Goal: Information Seeking & Learning: Learn about a topic

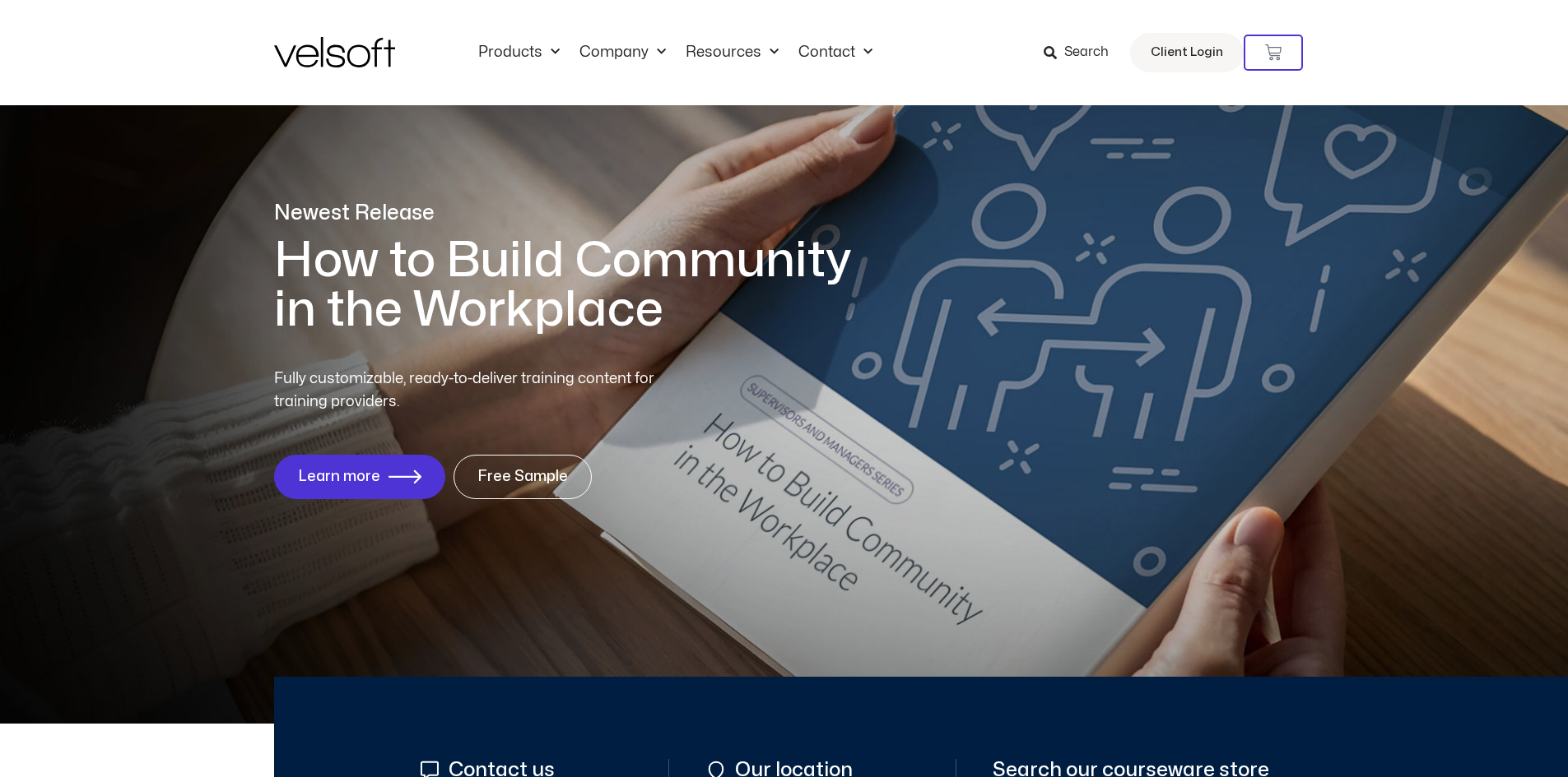
click at [1085, 53] on span "Search" at bounding box center [1086, 53] width 44 height 21
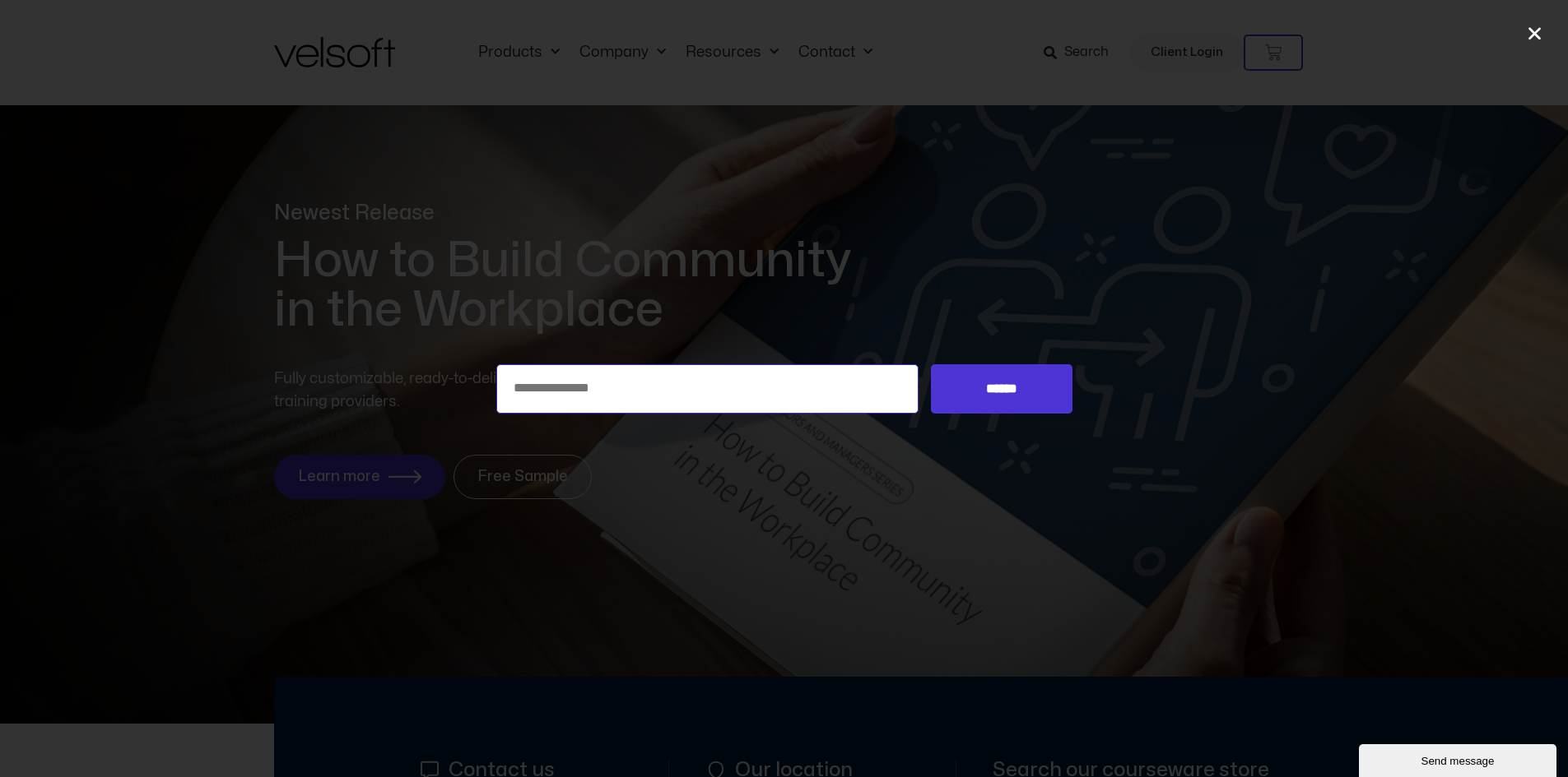
click at [552, 399] on input "Search for:" at bounding box center [708, 388] width 423 height 49
type input "**********"
click at [993, 395] on input "******" at bounding box center [1001, 388] width 141 height 49
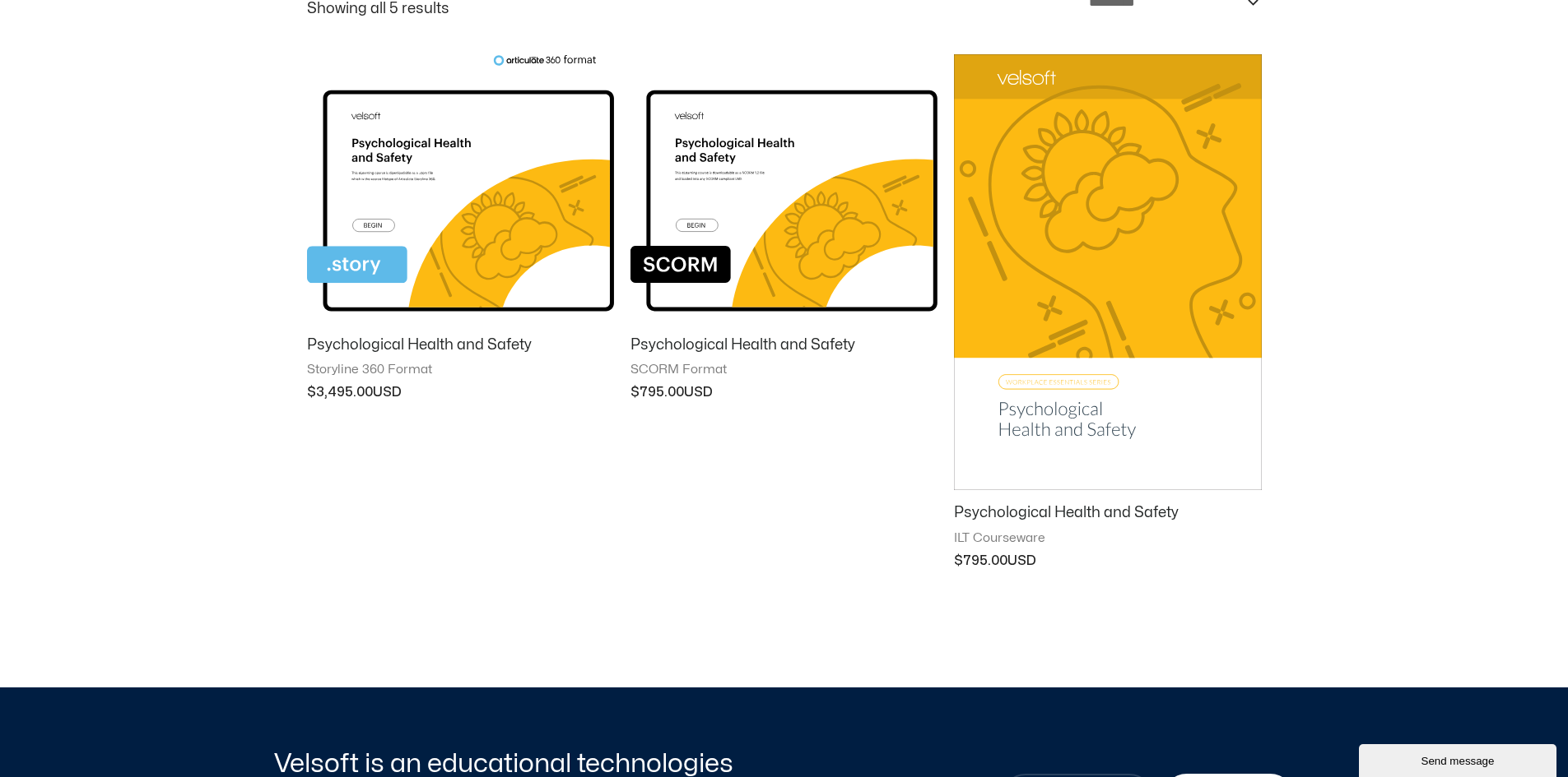
scroll to position [494, 0]
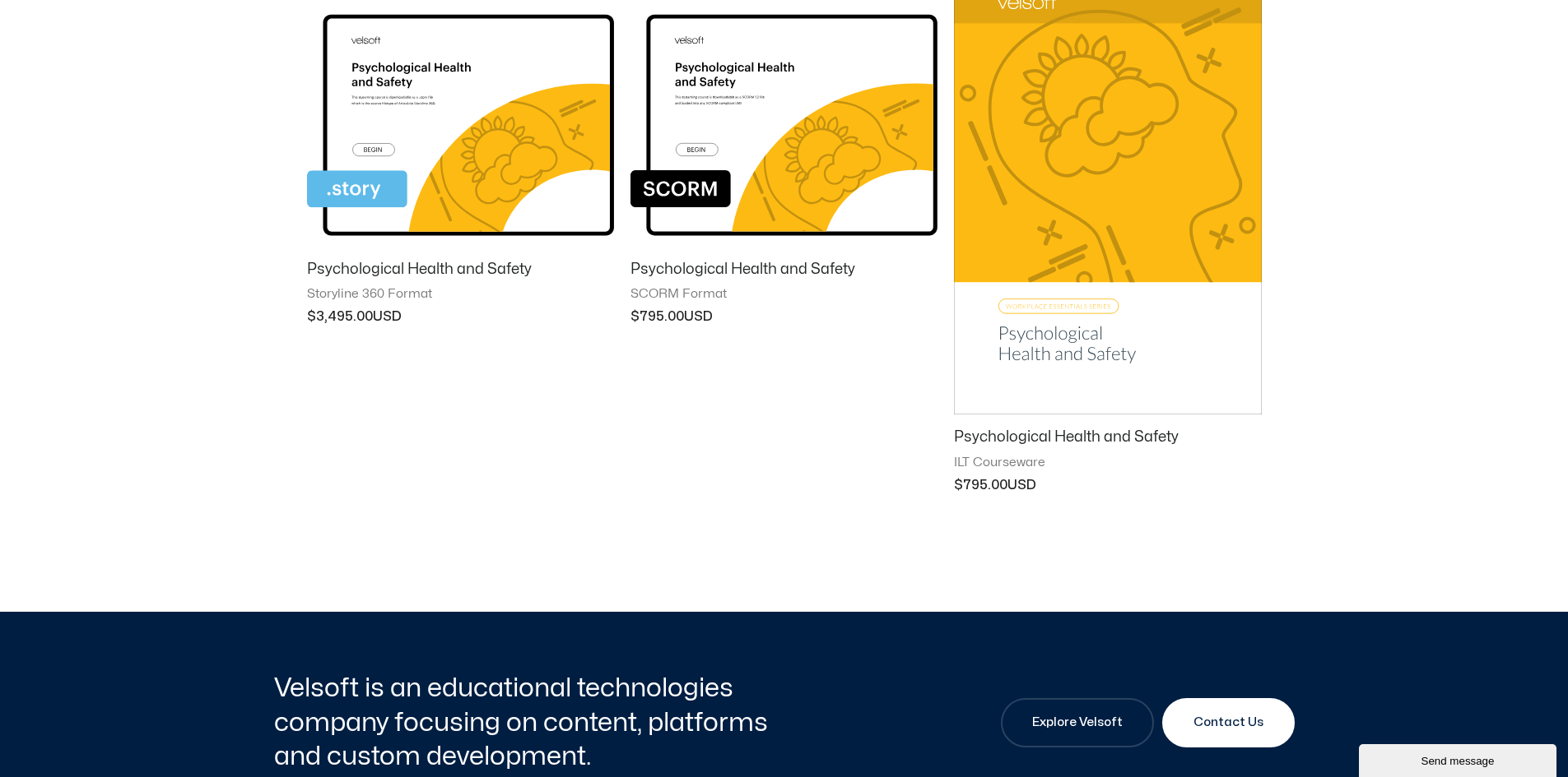
click at [1062, 249] on img at bounding box center [1107, 197] width 307 height 436
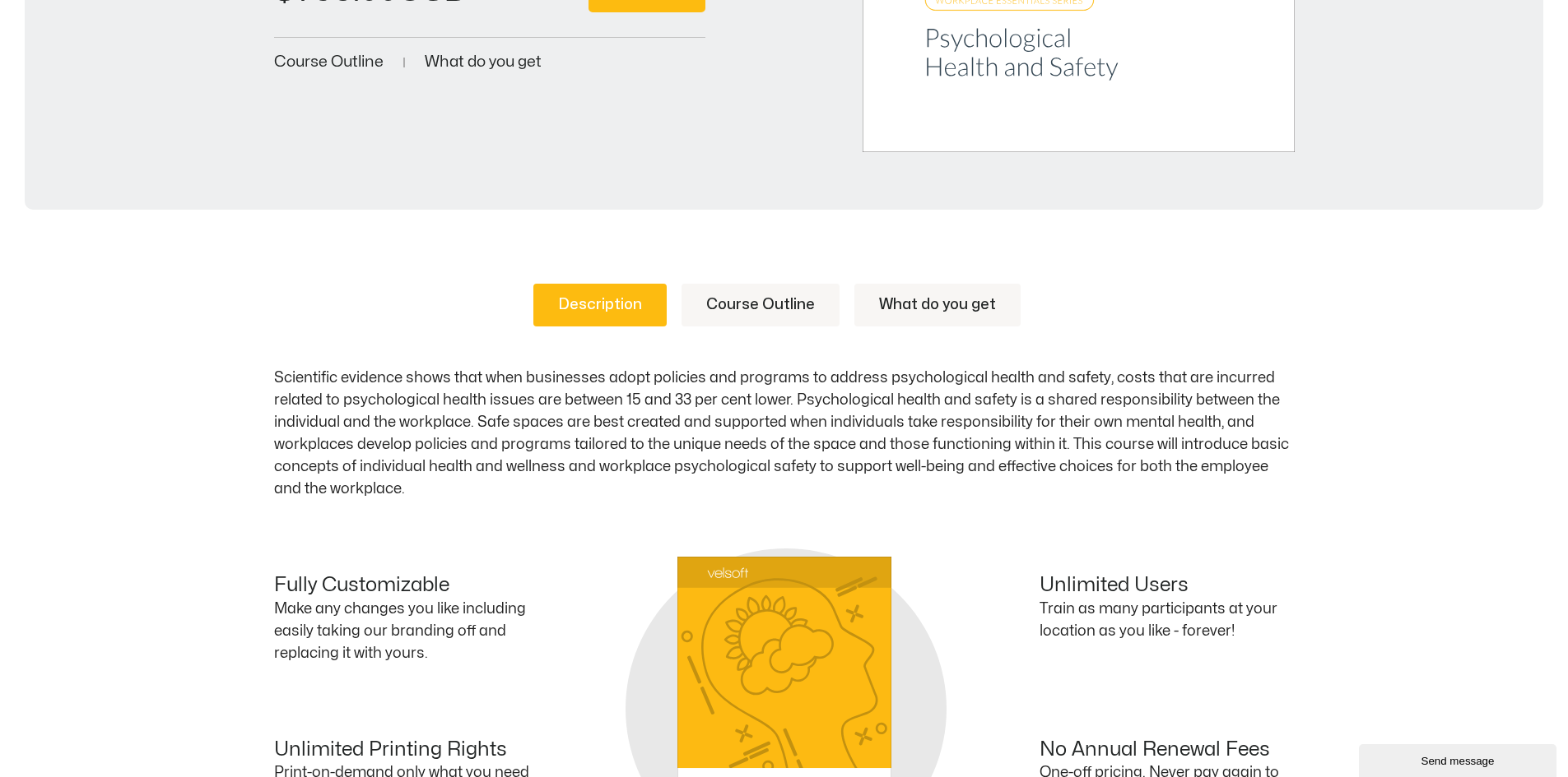
scroll to position [658, 0]
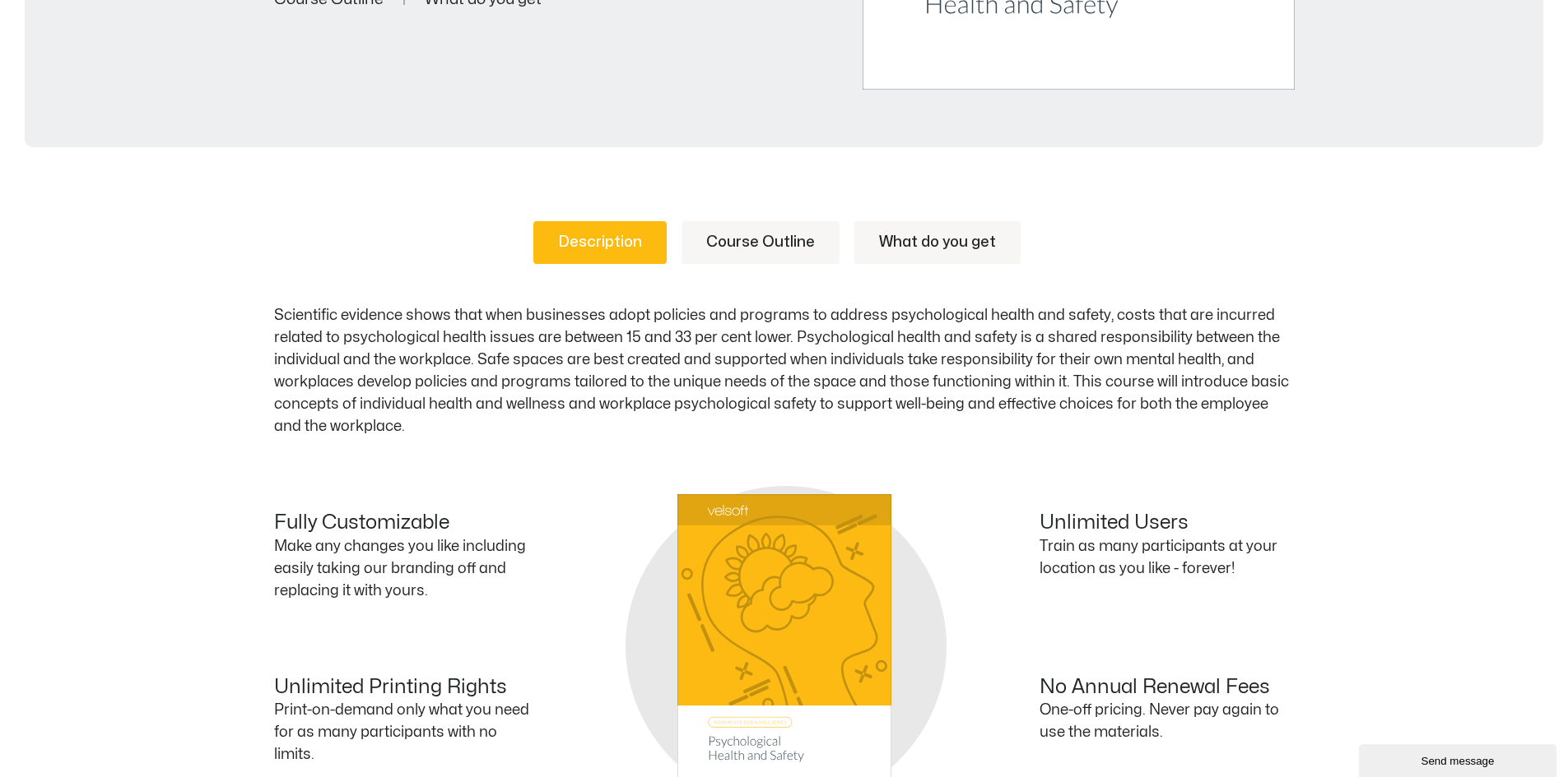
click at [772, 235] on link "Course Outline" at bounding box center [761, 243] width 158 height 42
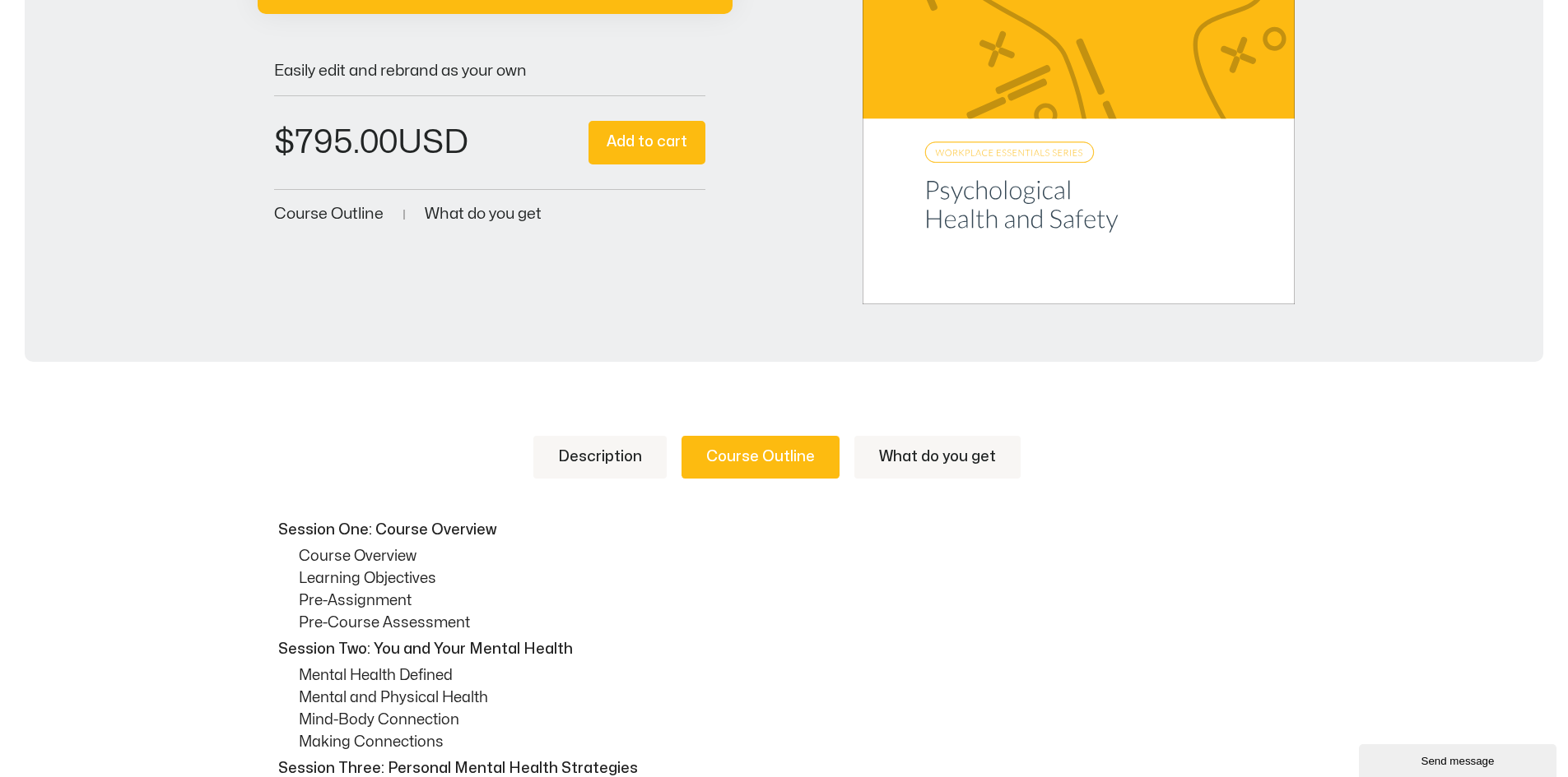
scroll to position [494, 0]
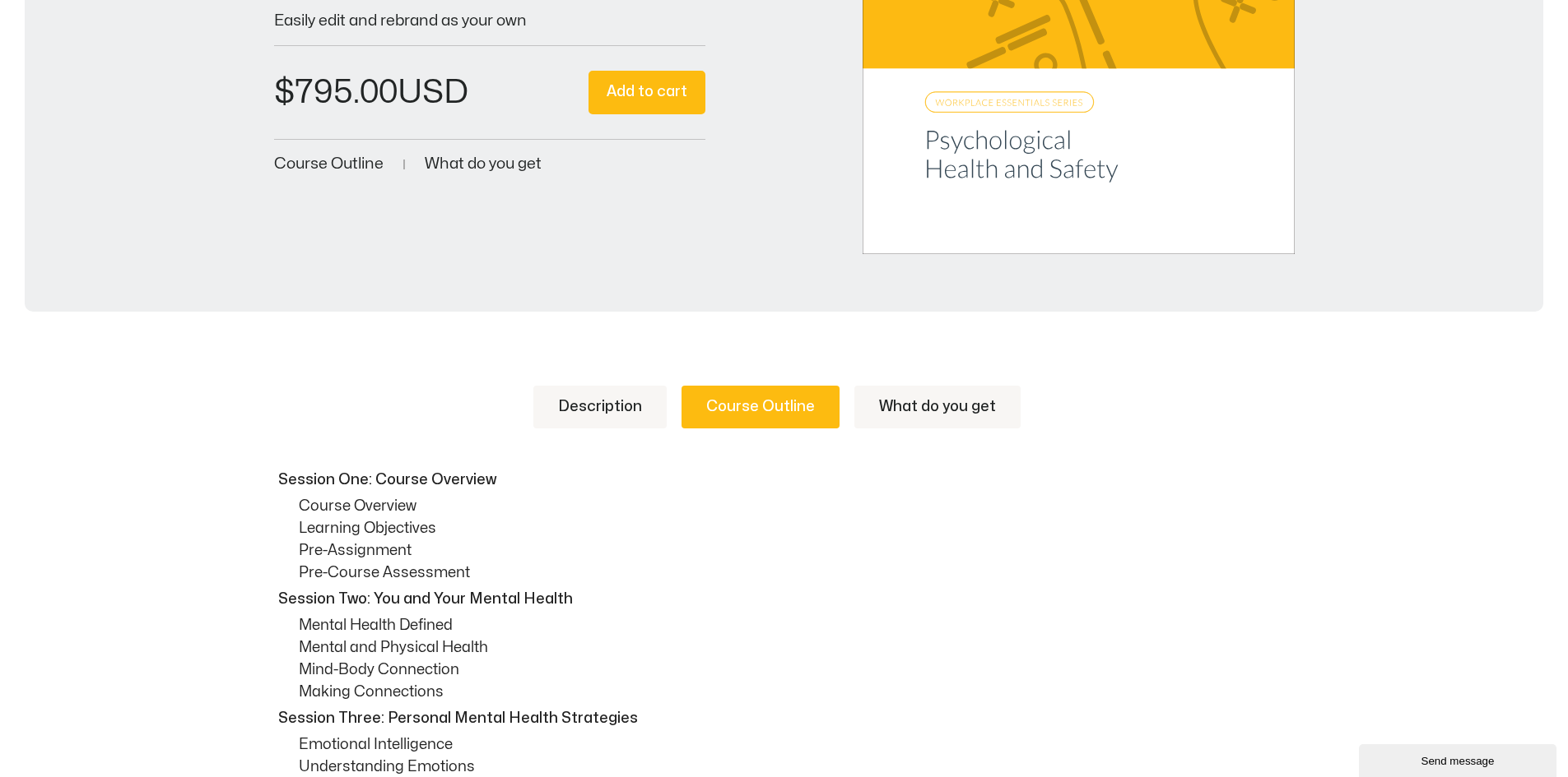
click at [603, 407] on link "Description" at bounding box center [600, 407] width 133 height 42
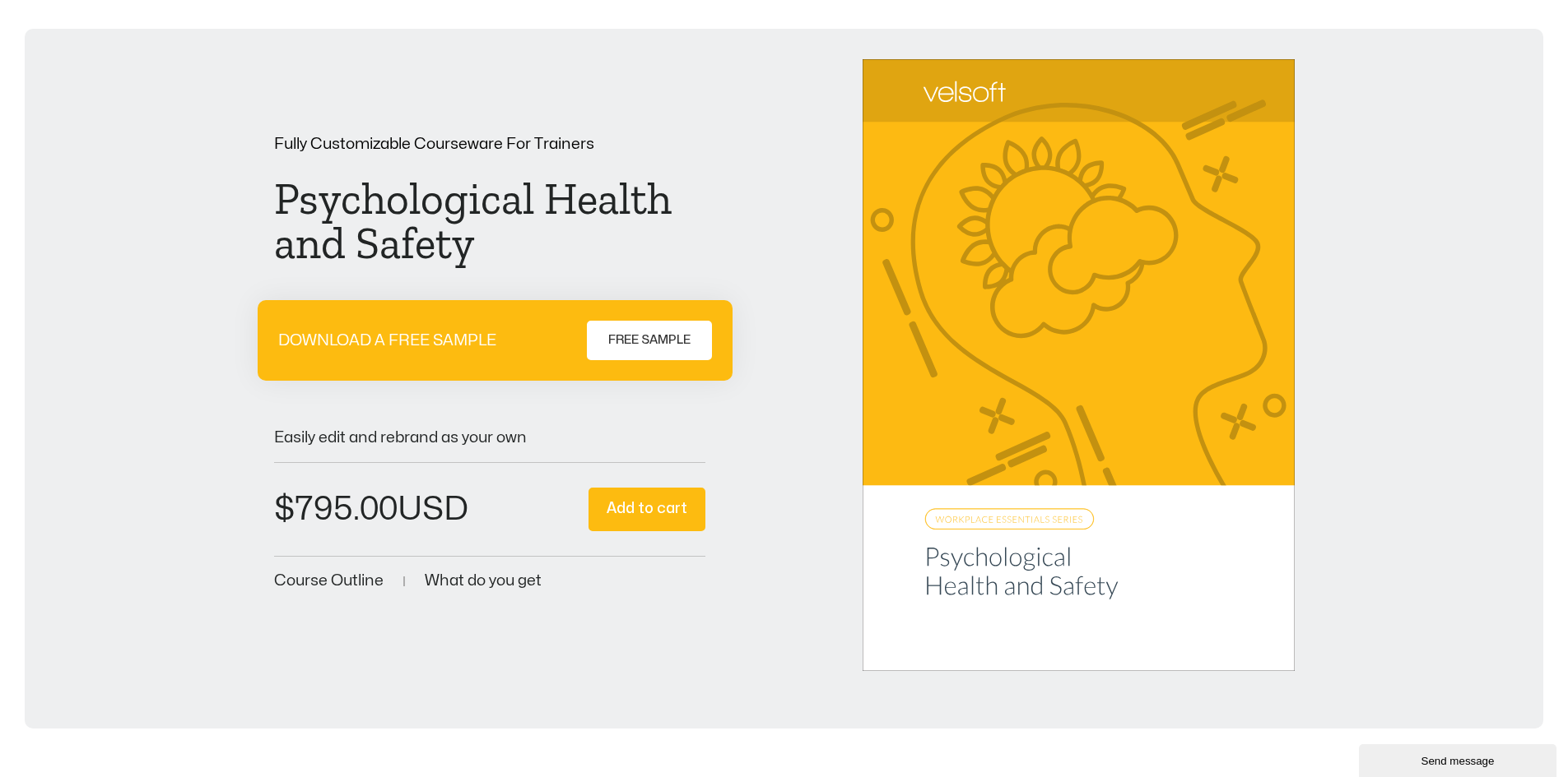
scroll to position [0, 0]
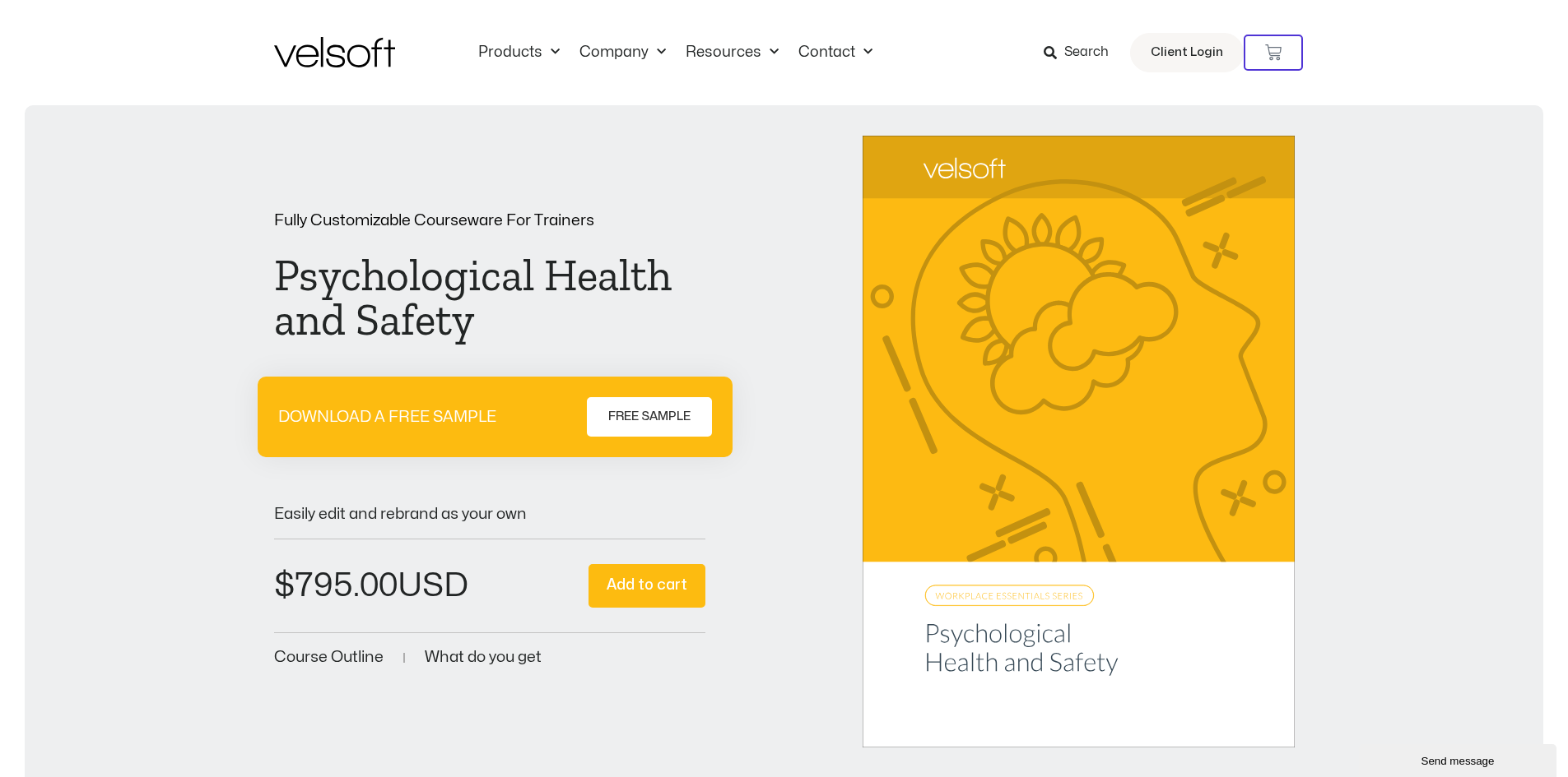
click at [345, 55] on img at bounding box center [334, 52] width 121 height 31
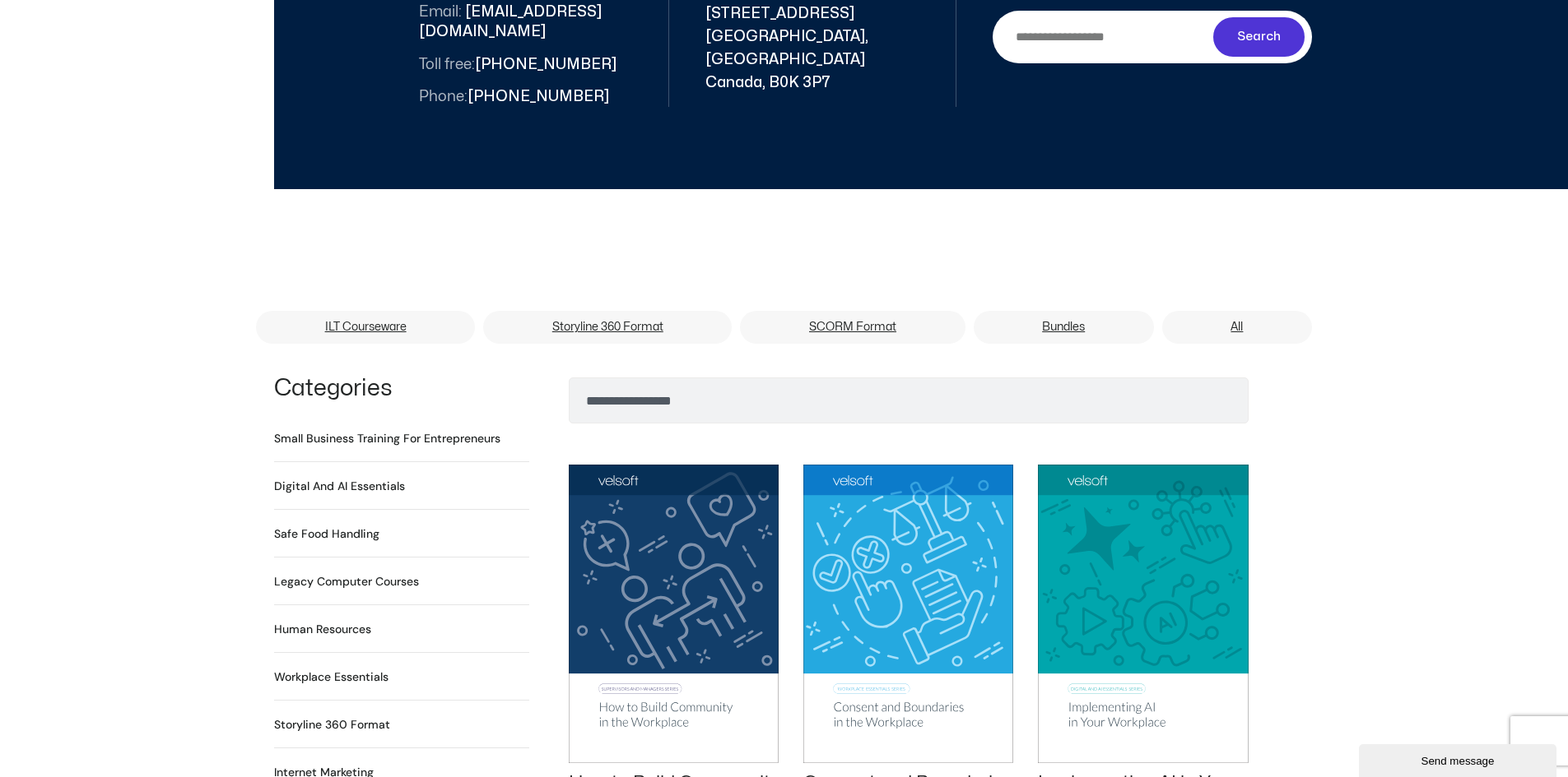
scroll to position [822, 0]
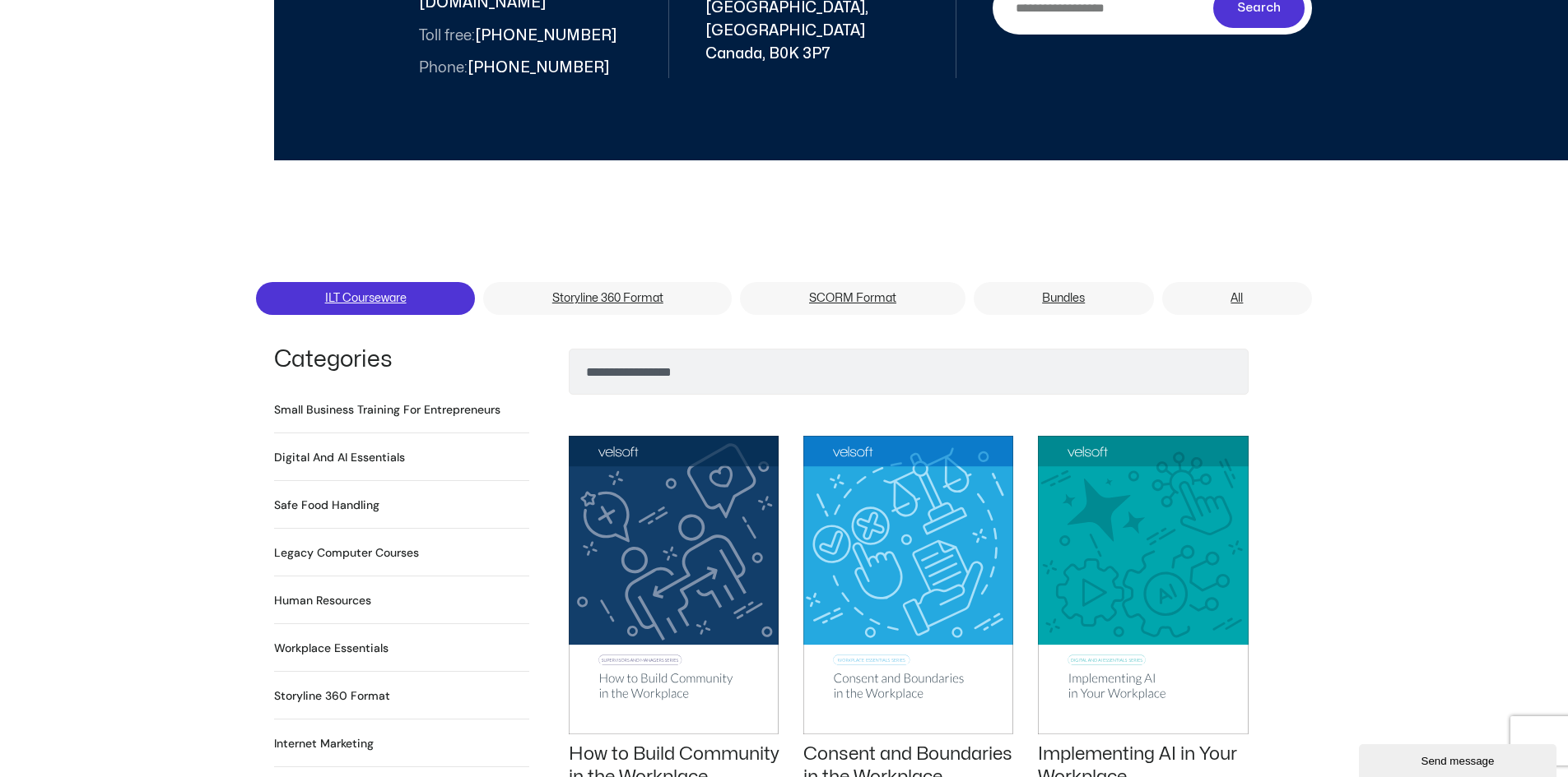
click at [338, 283] on link "ILT Courseware" at bounding box center [365, 299] width 219 height 33
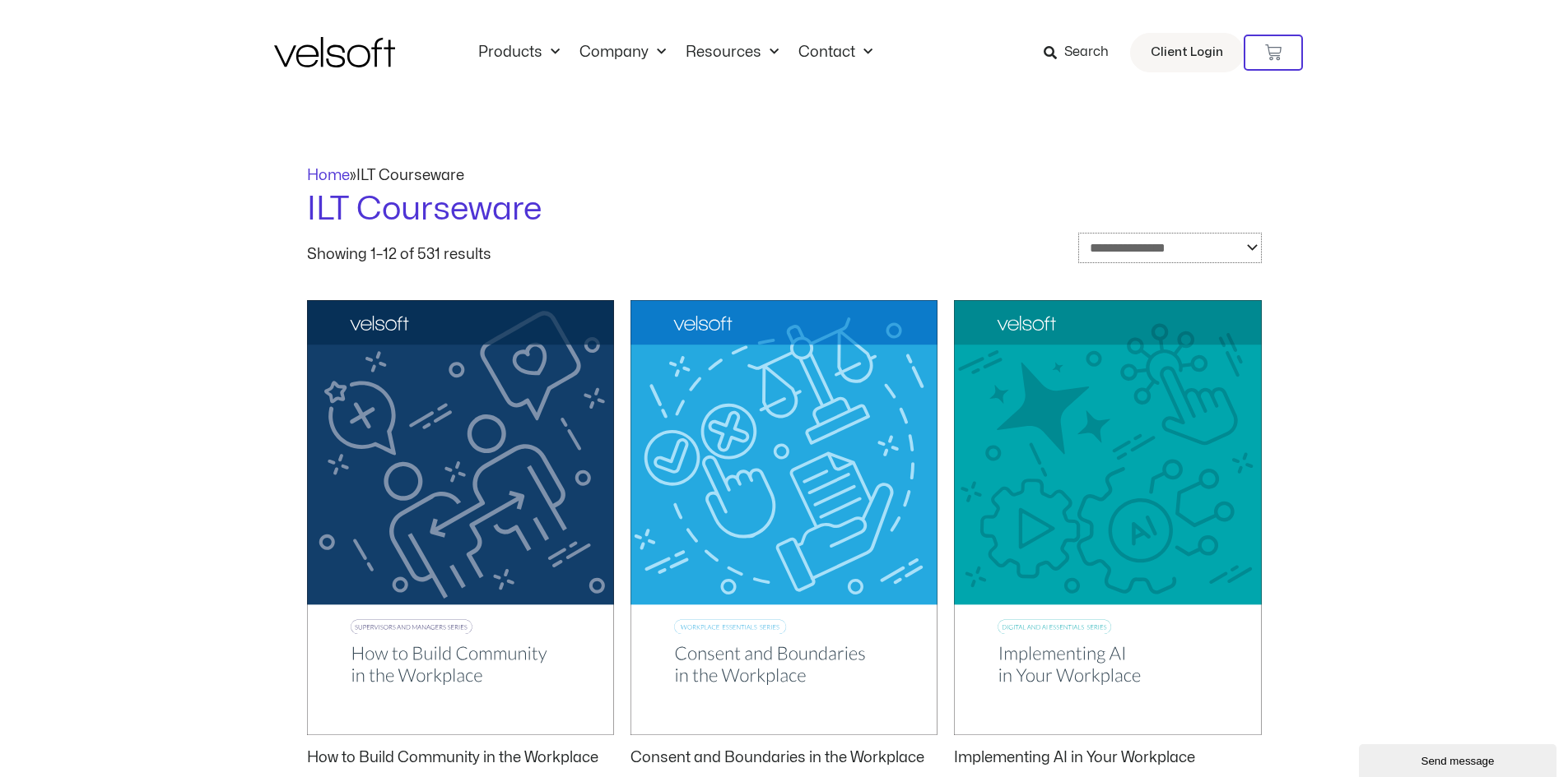
click at [1255, 250] on select "**********" at bounding box center [1170, 248] width 183 height 31
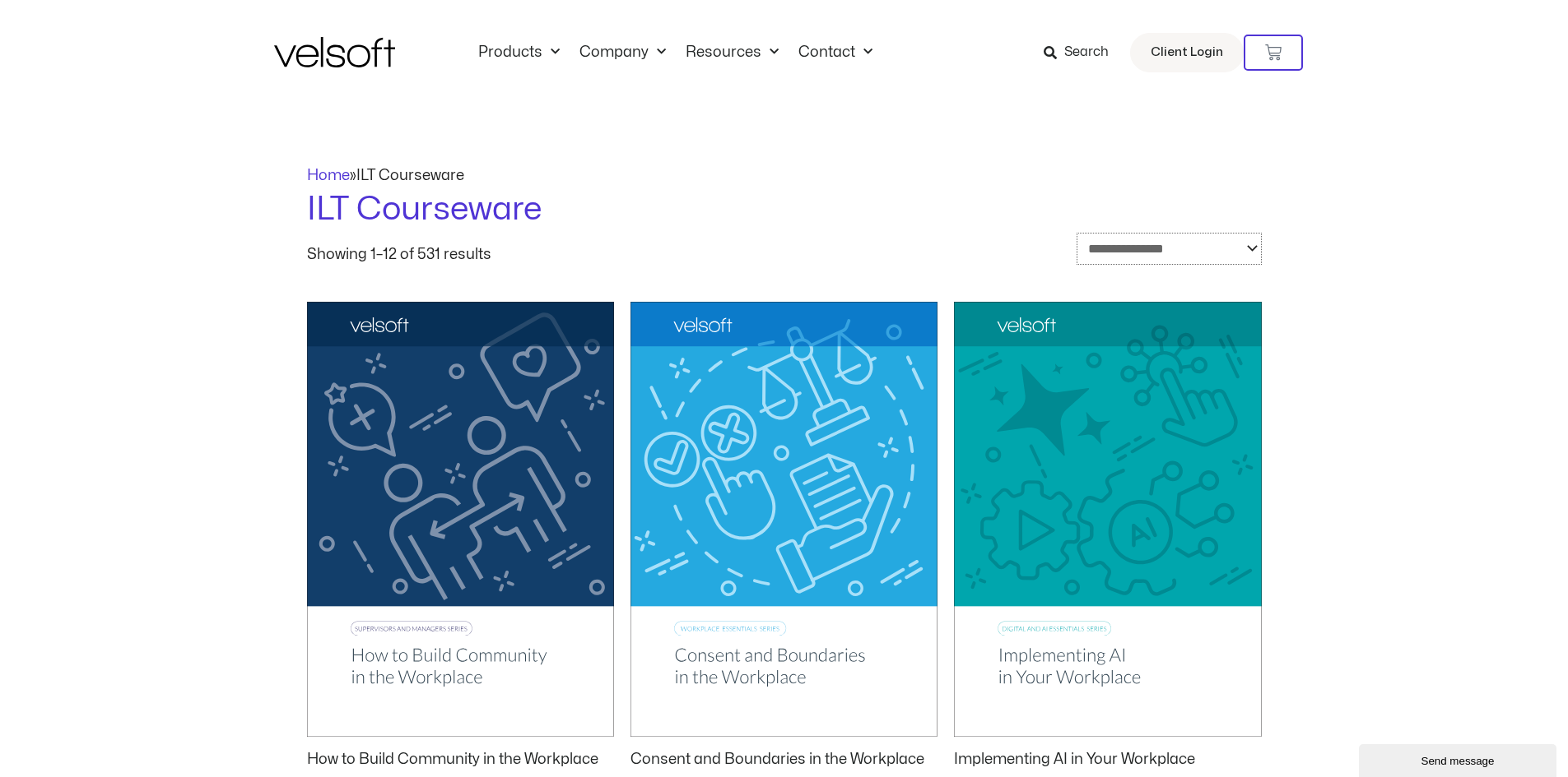
select select "****"
click at [1076, 232] on select "**********" at bounding box center [1169, 248] width 185 height 32
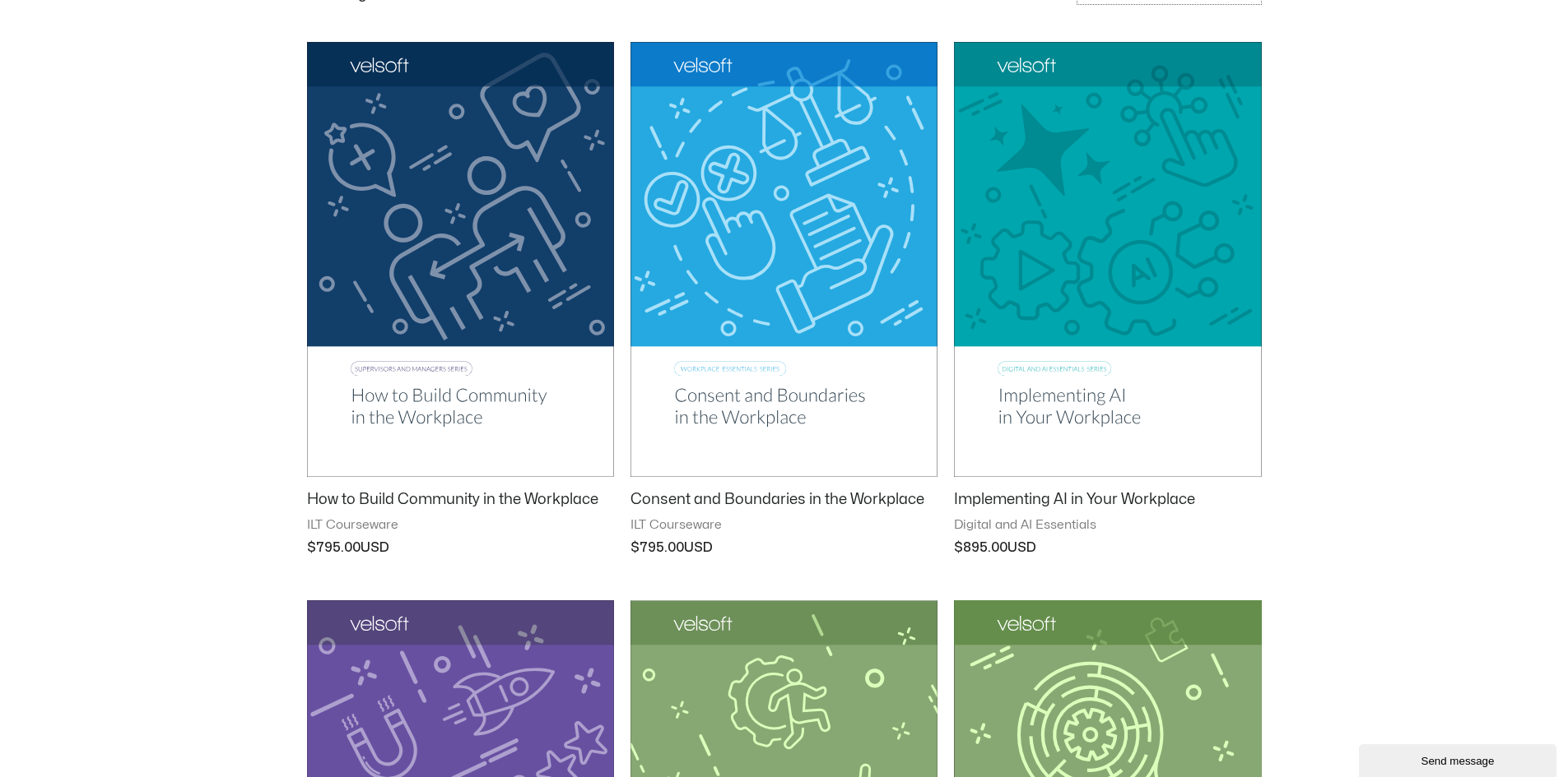
scroll to position [329, 0]
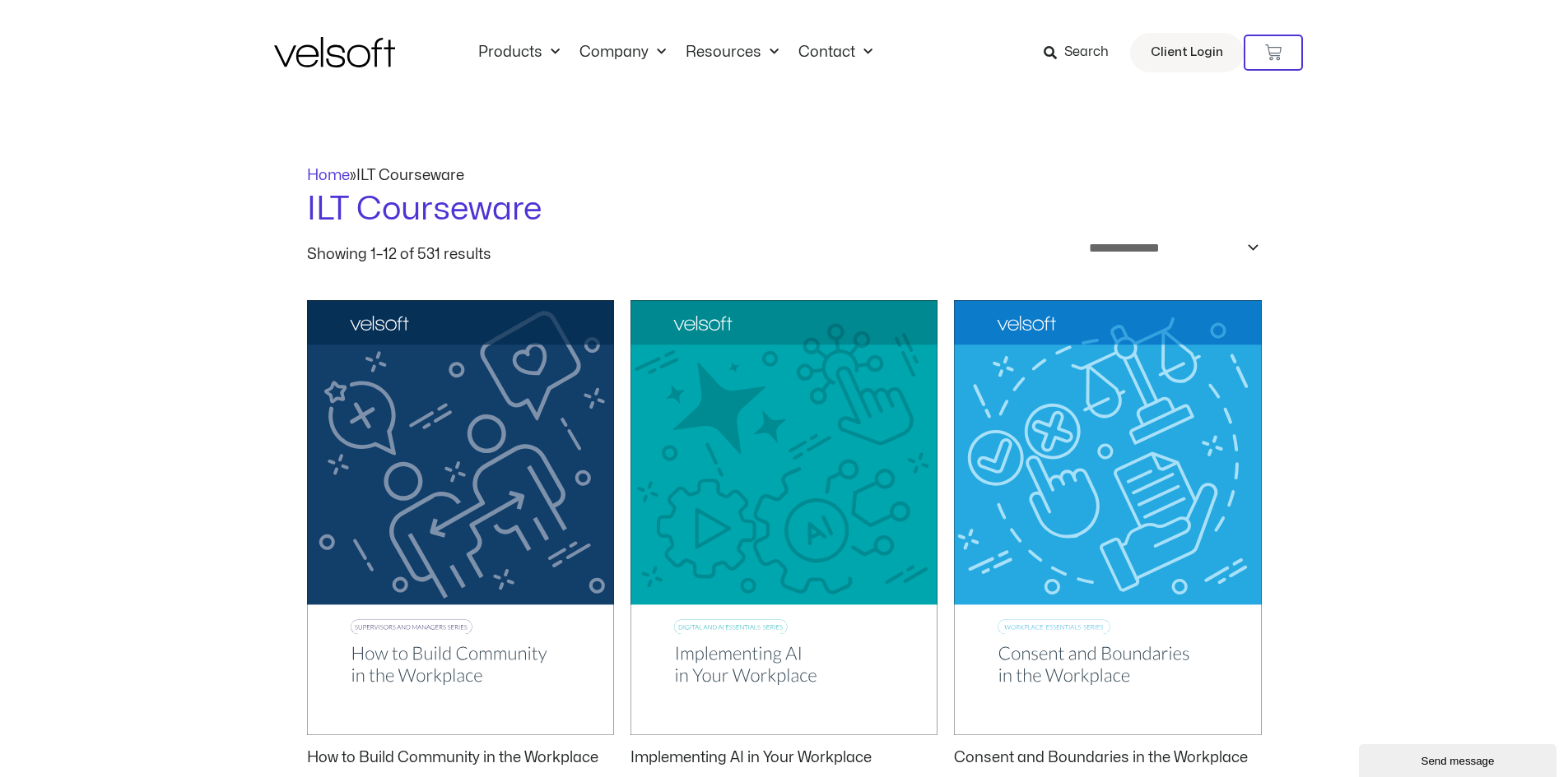
click at [362, 53] on img at bounding box center [334, 52] width 121 height 31
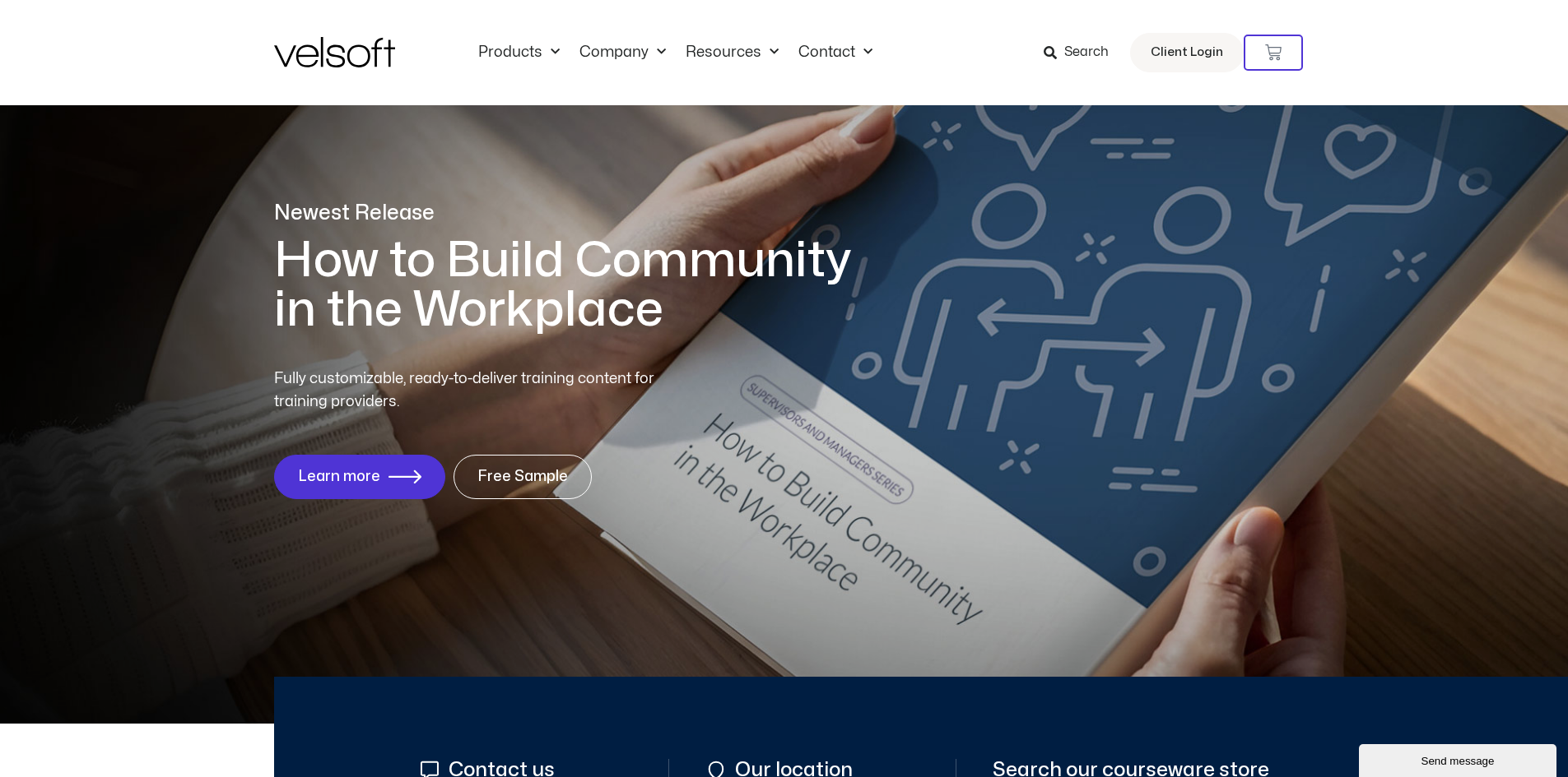
click at [1072, 50] on span "Search" at bounding box center [1086, 53] width 44 height 21
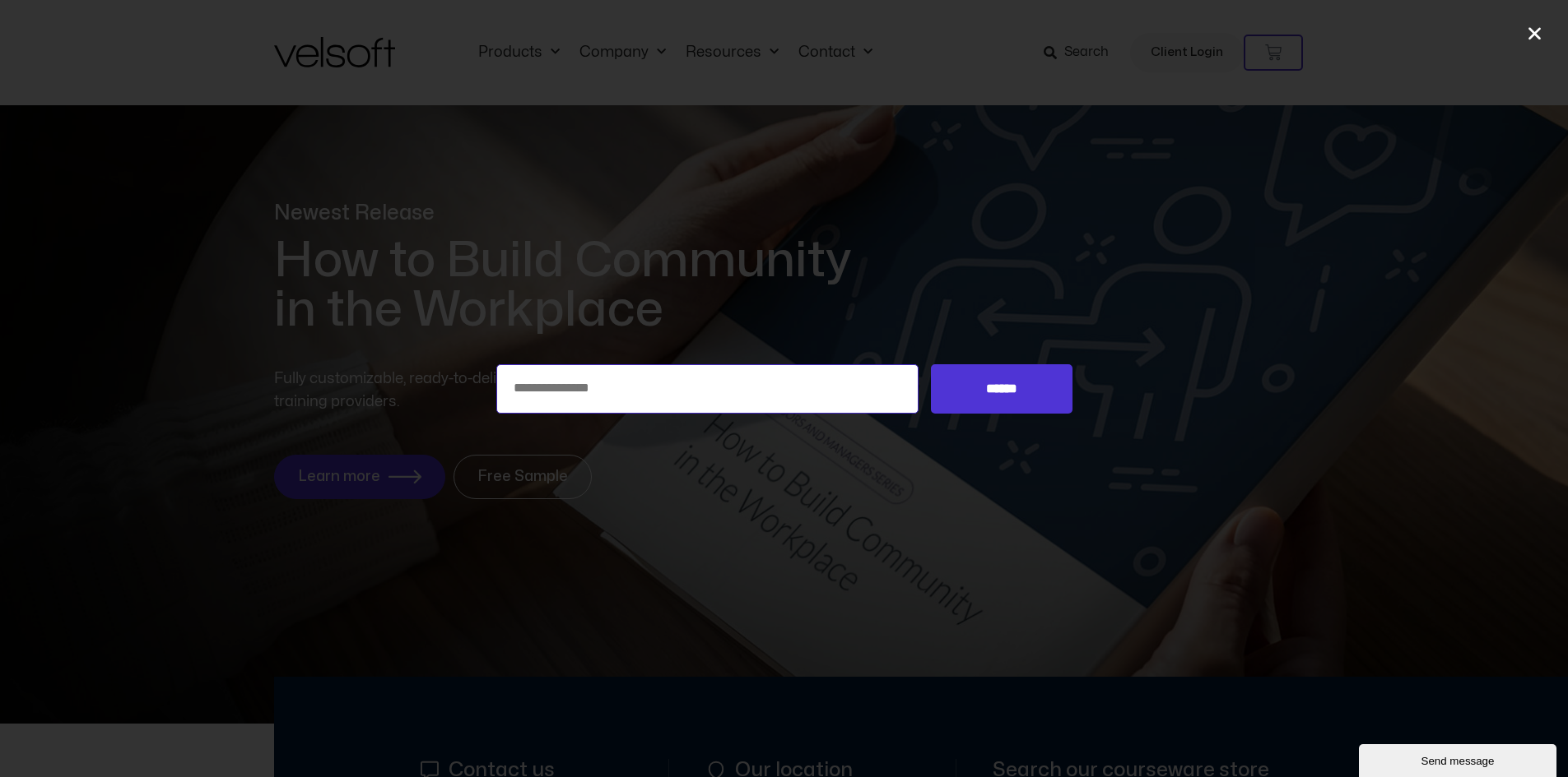
click at [590, 390] on input "Search for:" at bounding box center [708, 388] width 423 height 49
type input "**"
click at [1013, 387] on input "******" at bounding box center [1001, 388] width 141 height 49
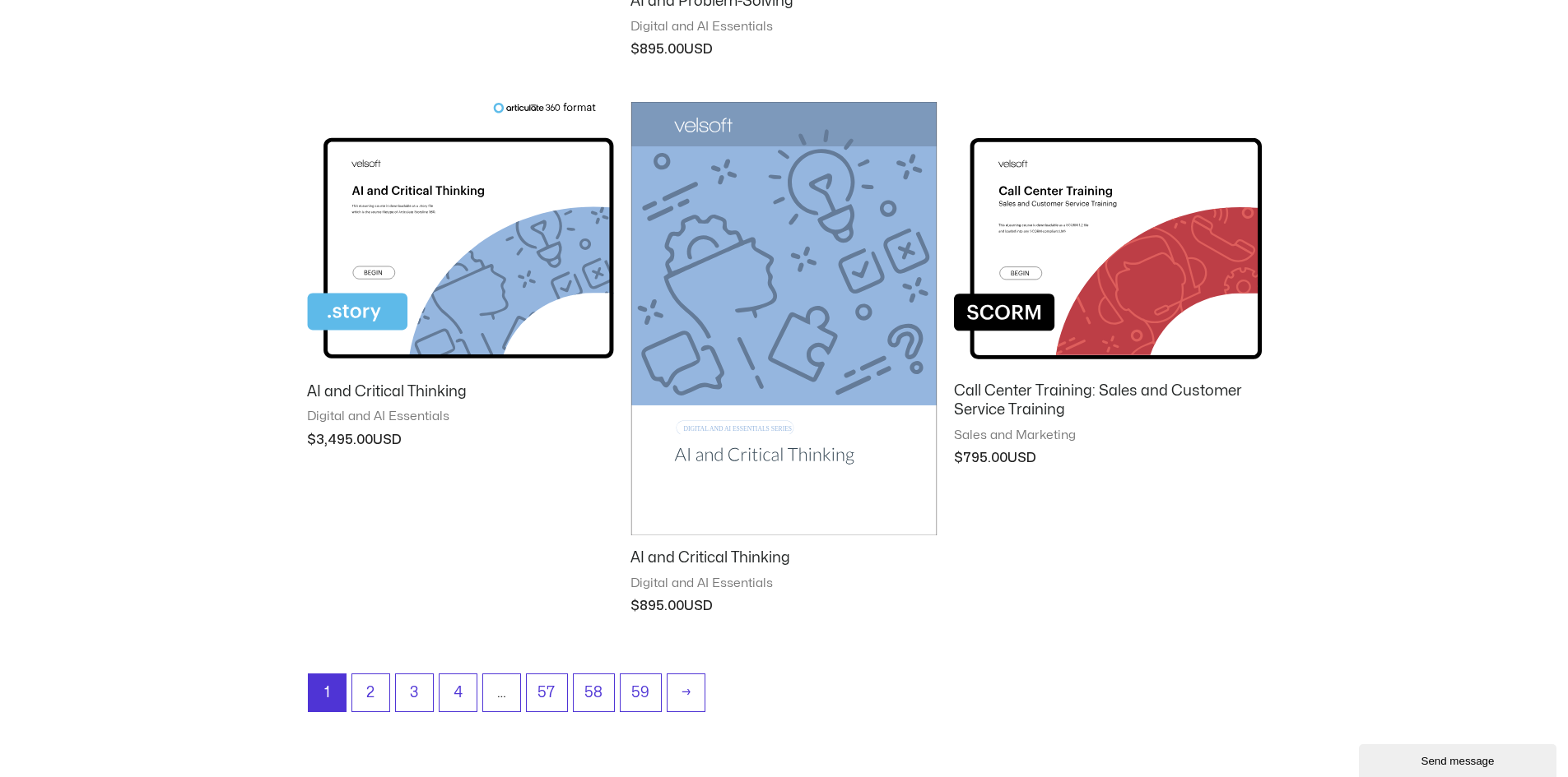
scroll to position [1563, 0]
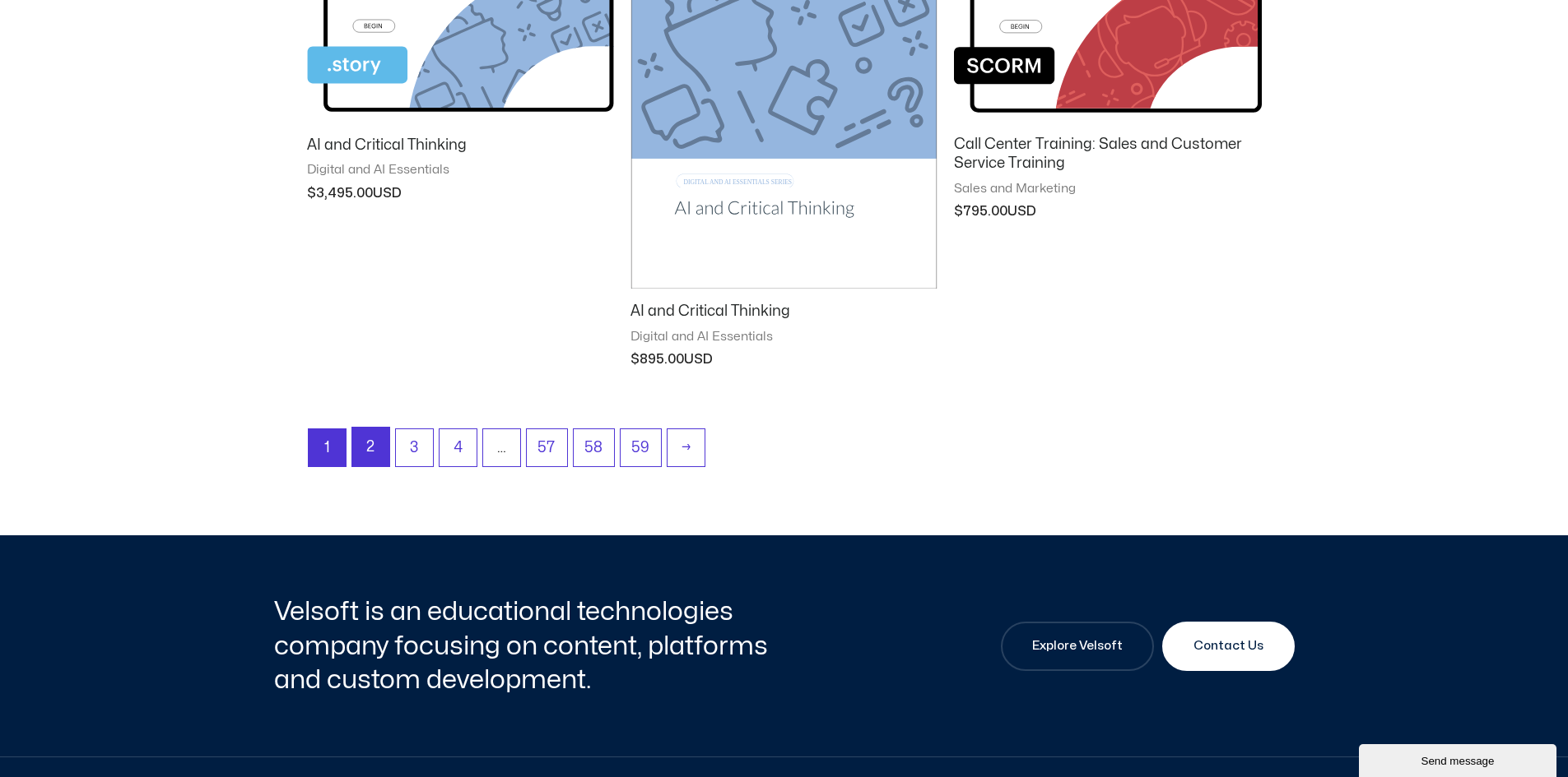
click at [373, 446] on link "2" at bounding box center [370, 447] width 37 height 39
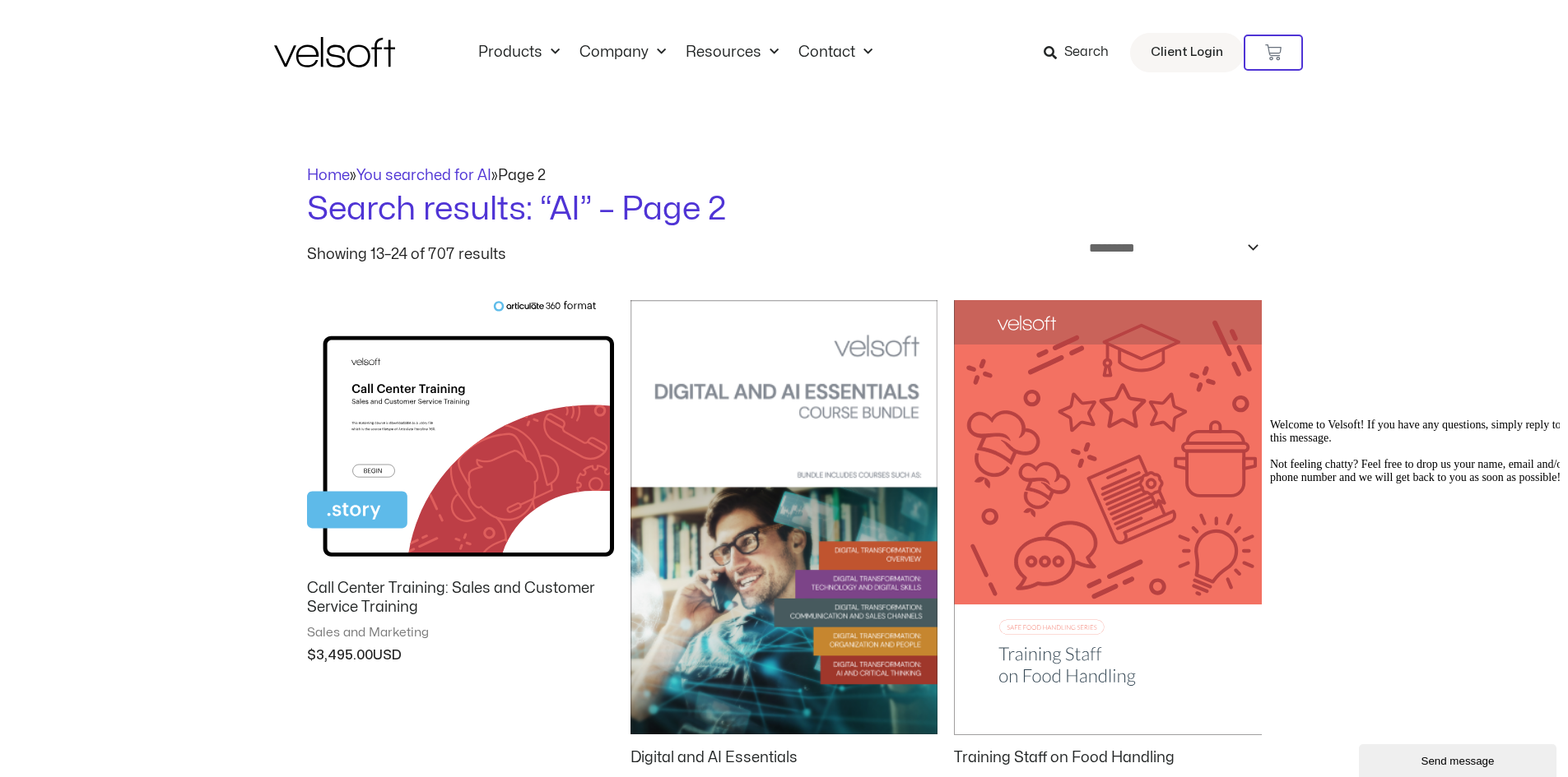
click at [324, 50] on img at bounding box center [334, 52] width 121 height 31
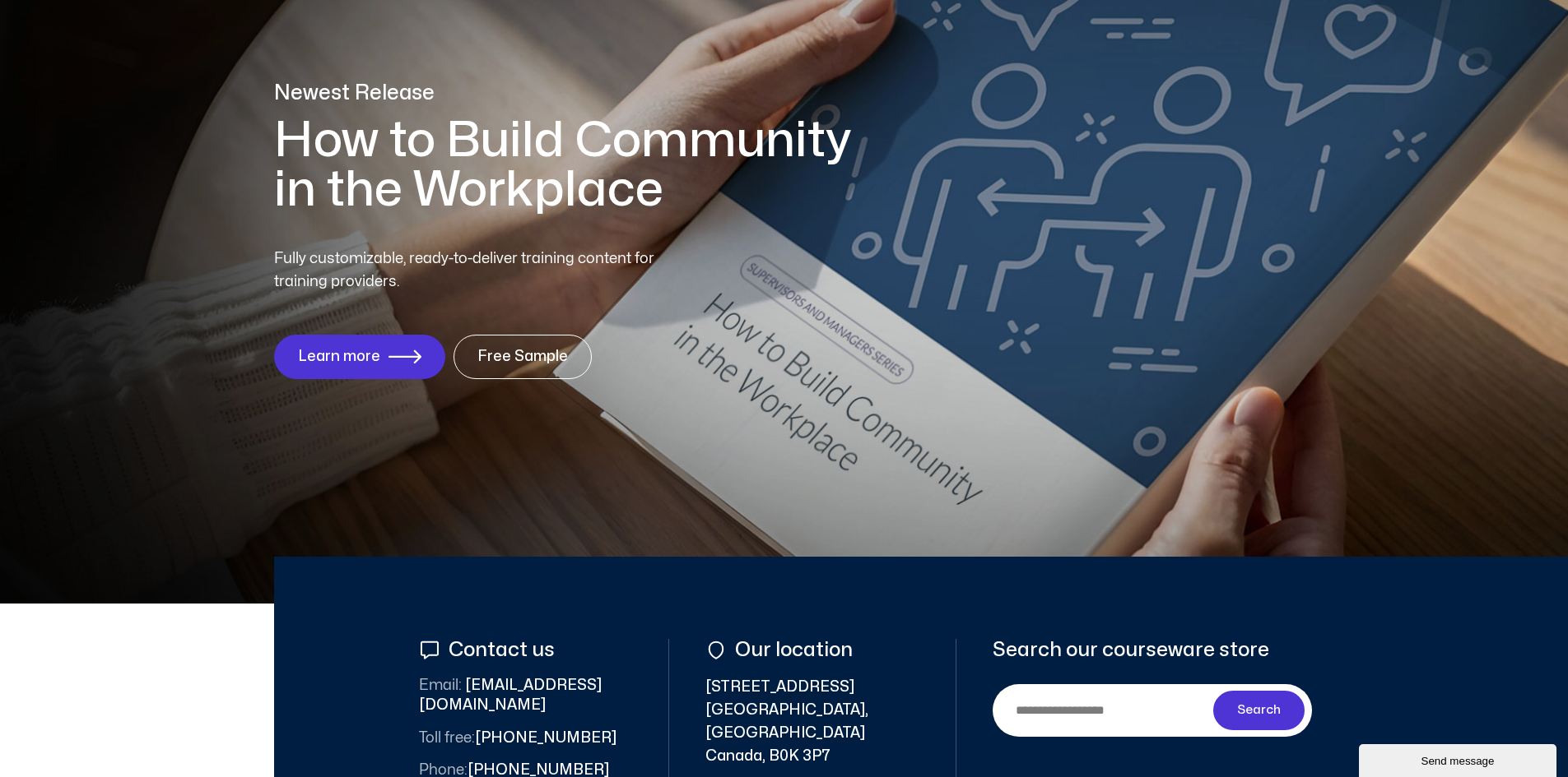
scroll to position [82, 0]
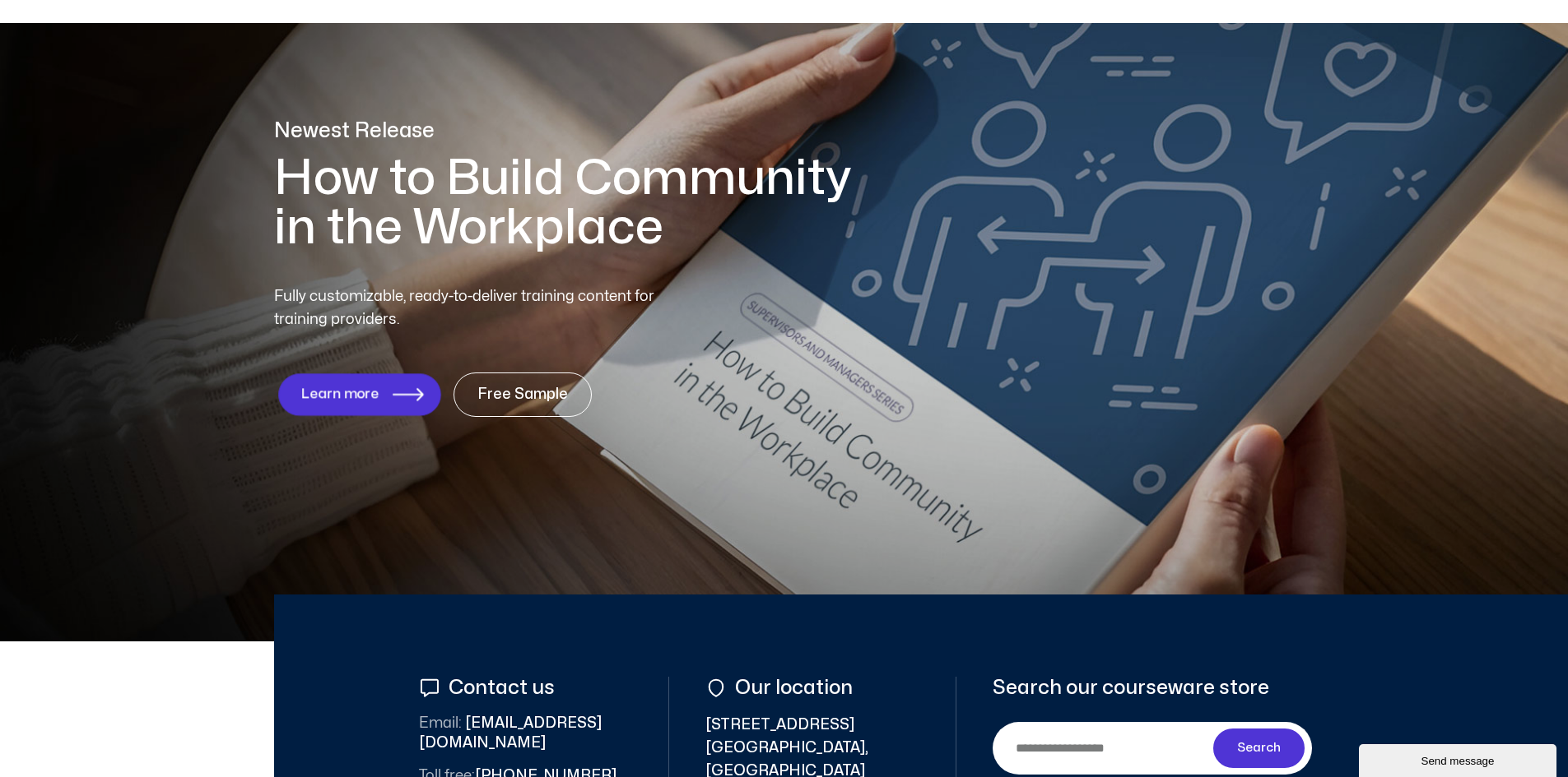
click at [372, 389] on span "Learn more" at bounding box center [338, 394] width 78 height 15
click at [351, 388] on span "Learn more" at bounding box center [338, 394] width 78 height 15
click at [365, 393] on span "Learn more" at bounding box center [338, 394] width 78 height 15
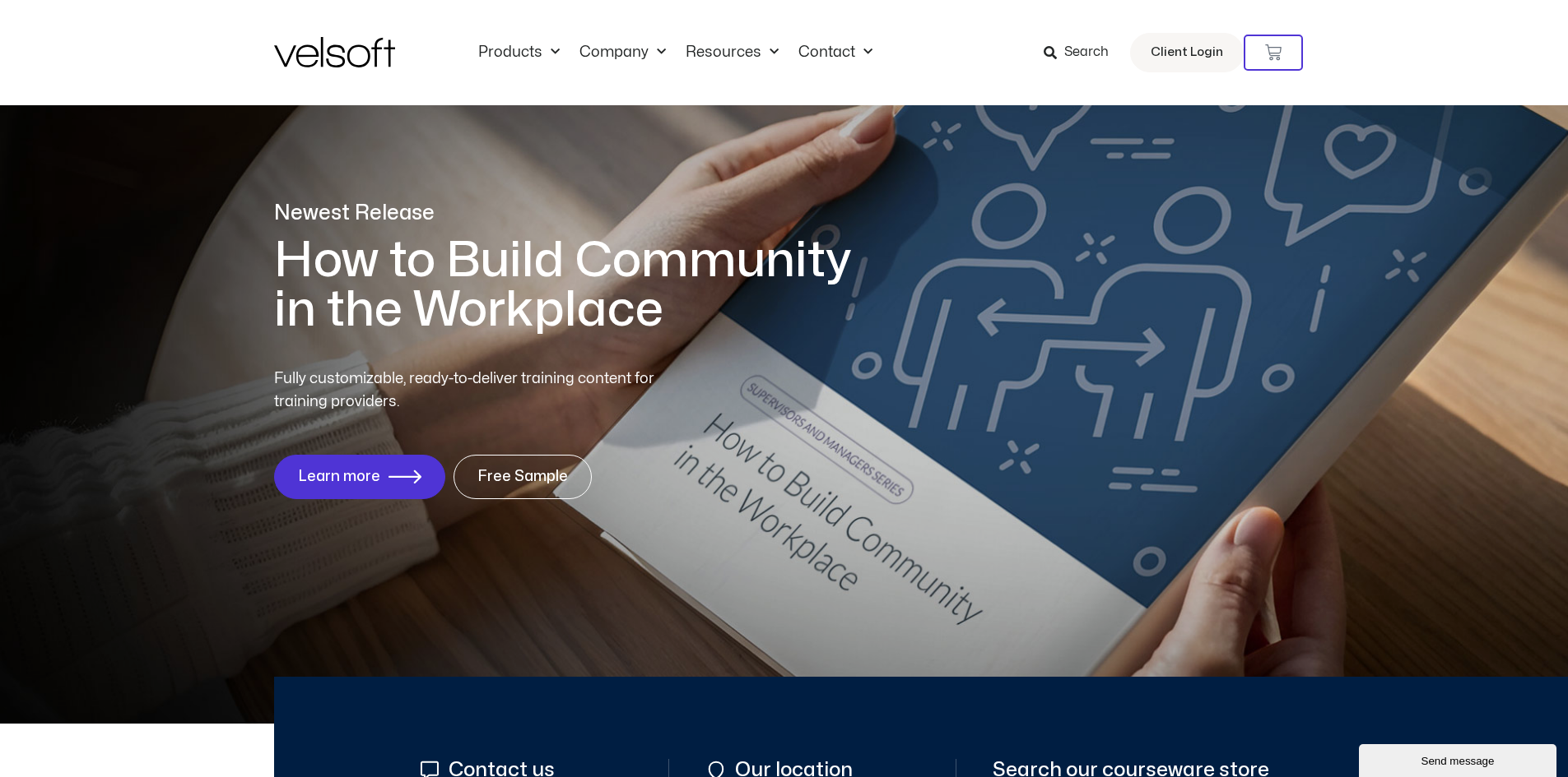
click at [1093, 49] on span "Search" at bounding box center [1086, 53] width 44 height 21
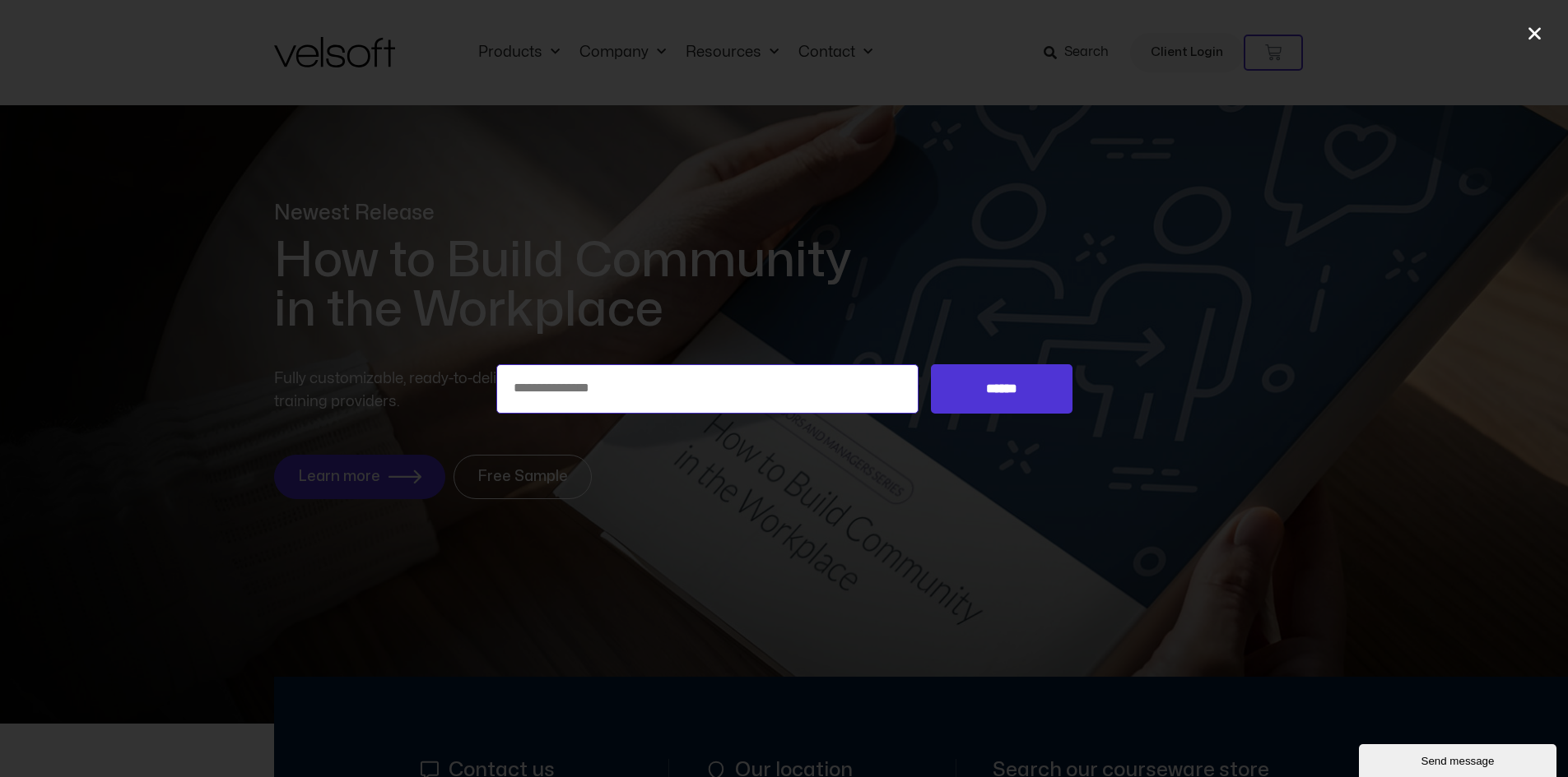
click at [546, 397] on input "Search for:" at bounding box center [708, 388] width 423 height 49
type input "**********"
click at [931, 364] on input "******" at bounding box center [1001, 388] width 141 height 49
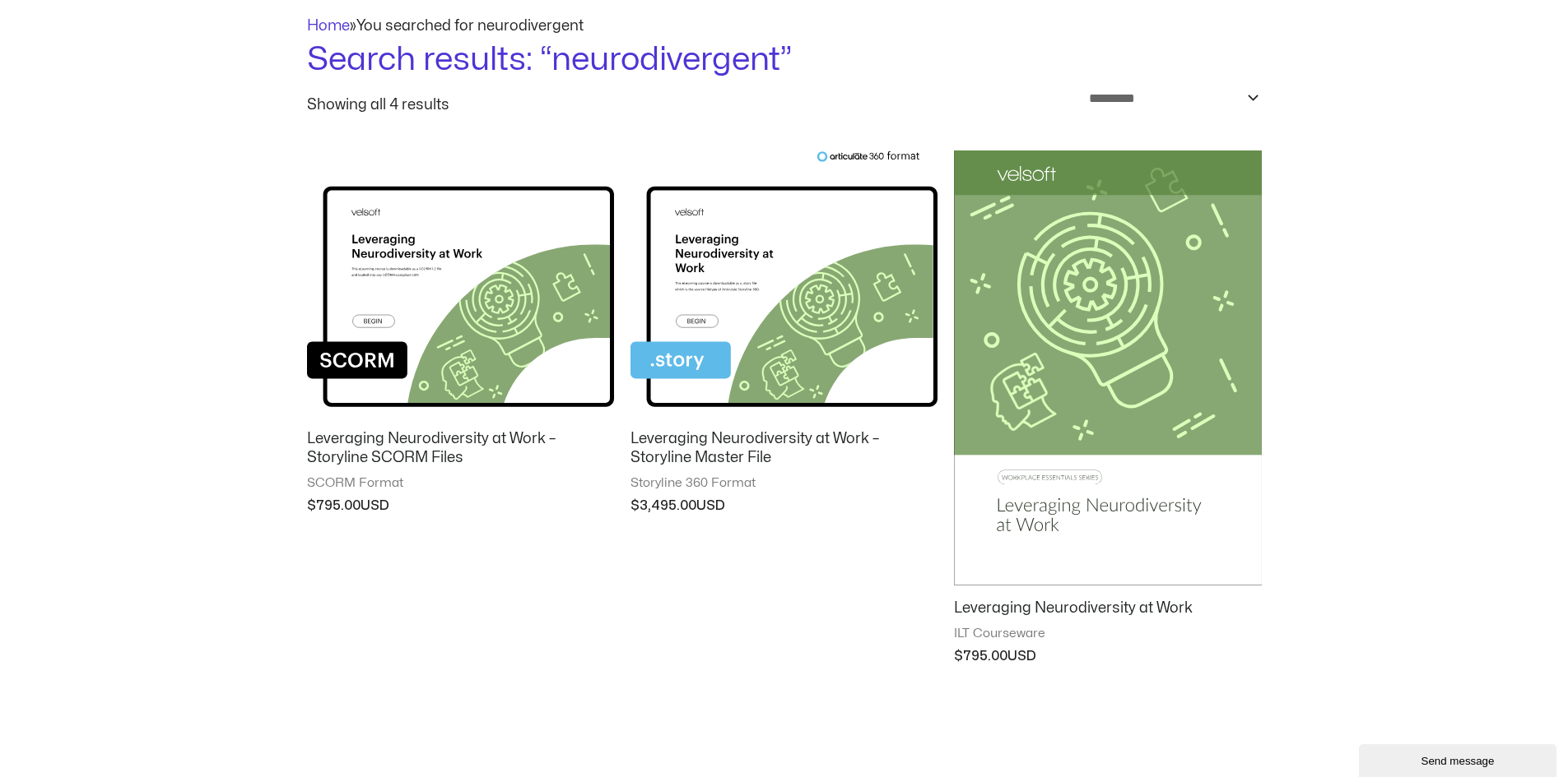
scroll to position [165, 0]
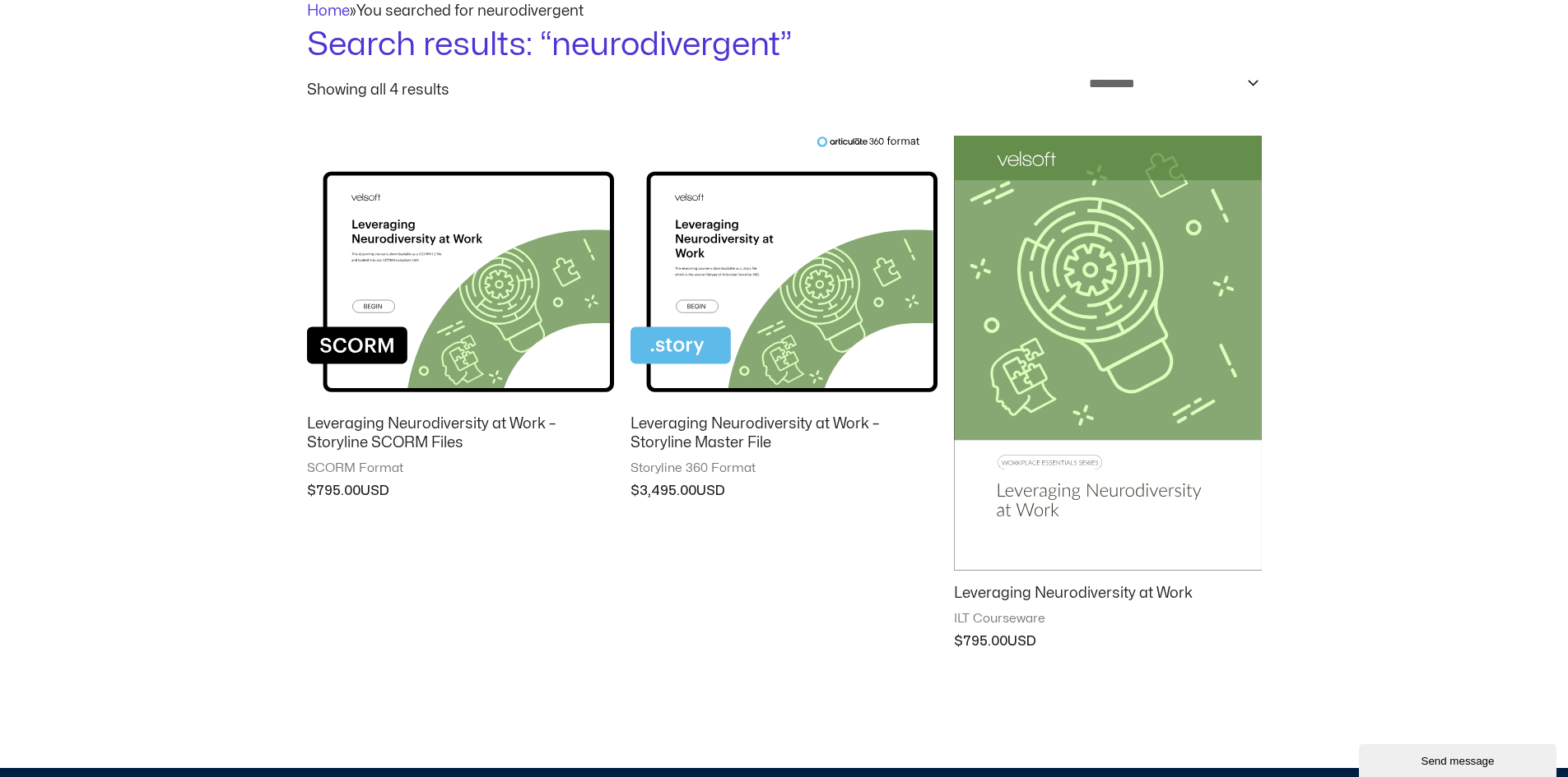
click at [1060, 391] on img at bounding box center [1107, 354] width 307 height 436
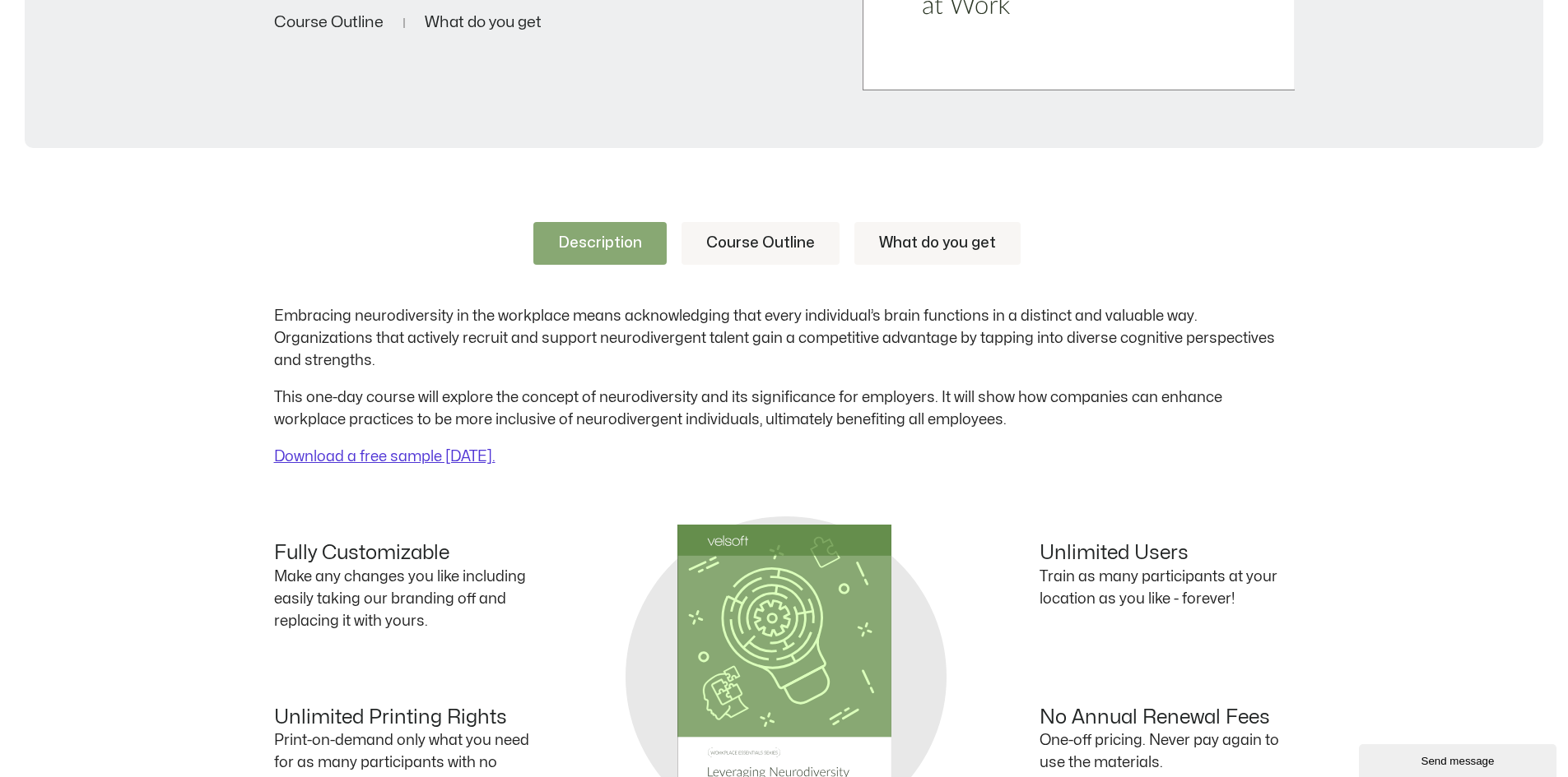
scroll to position [658, 0]
click at [772, 232] on link "Course Outline" at bounding box center [761, 243] width 158 height 42
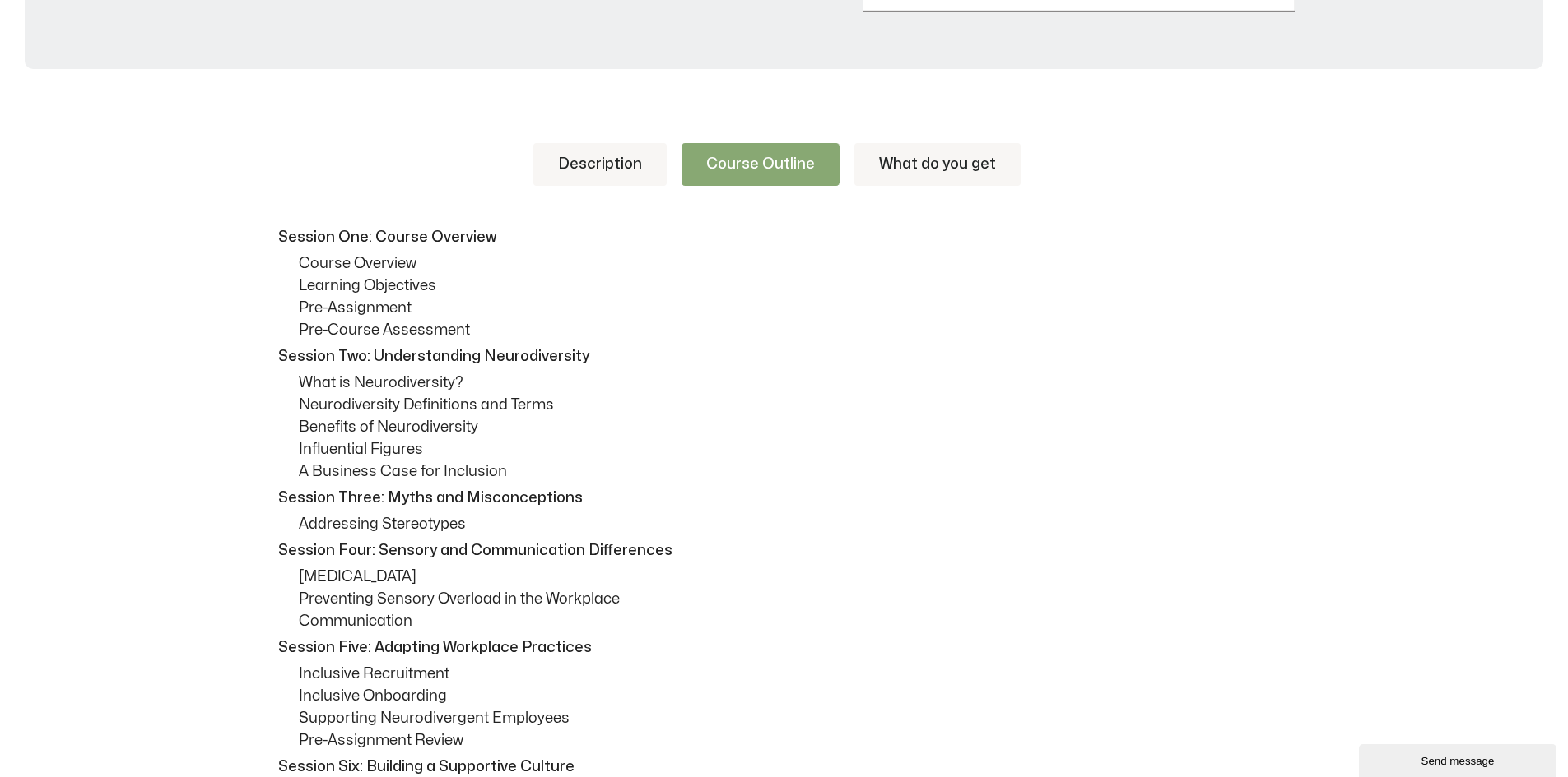
scroll to position [494, 0]
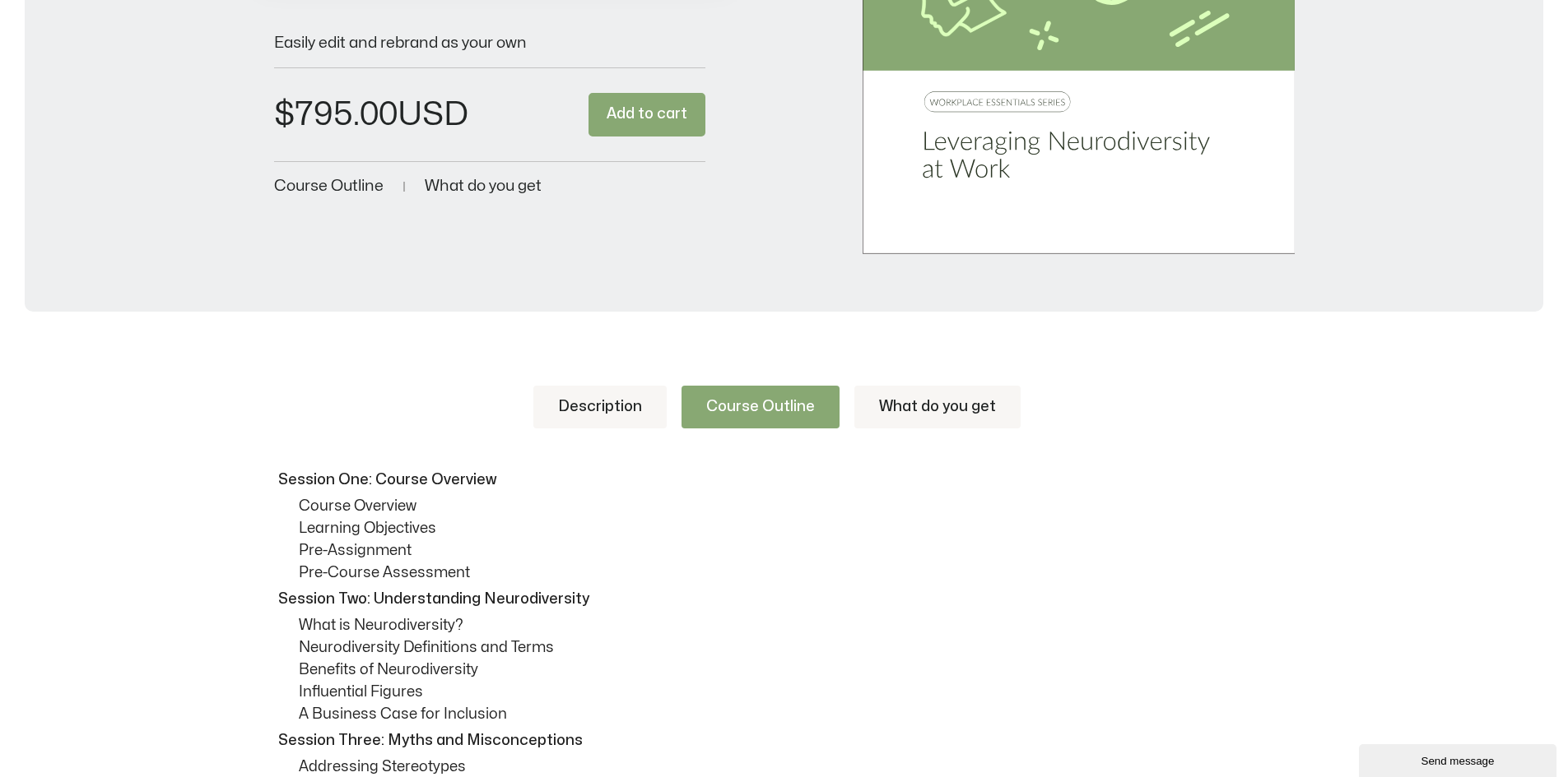
click at [892, 412] on link "What do you get" at bounding box center [937, 407] width 166 height 42
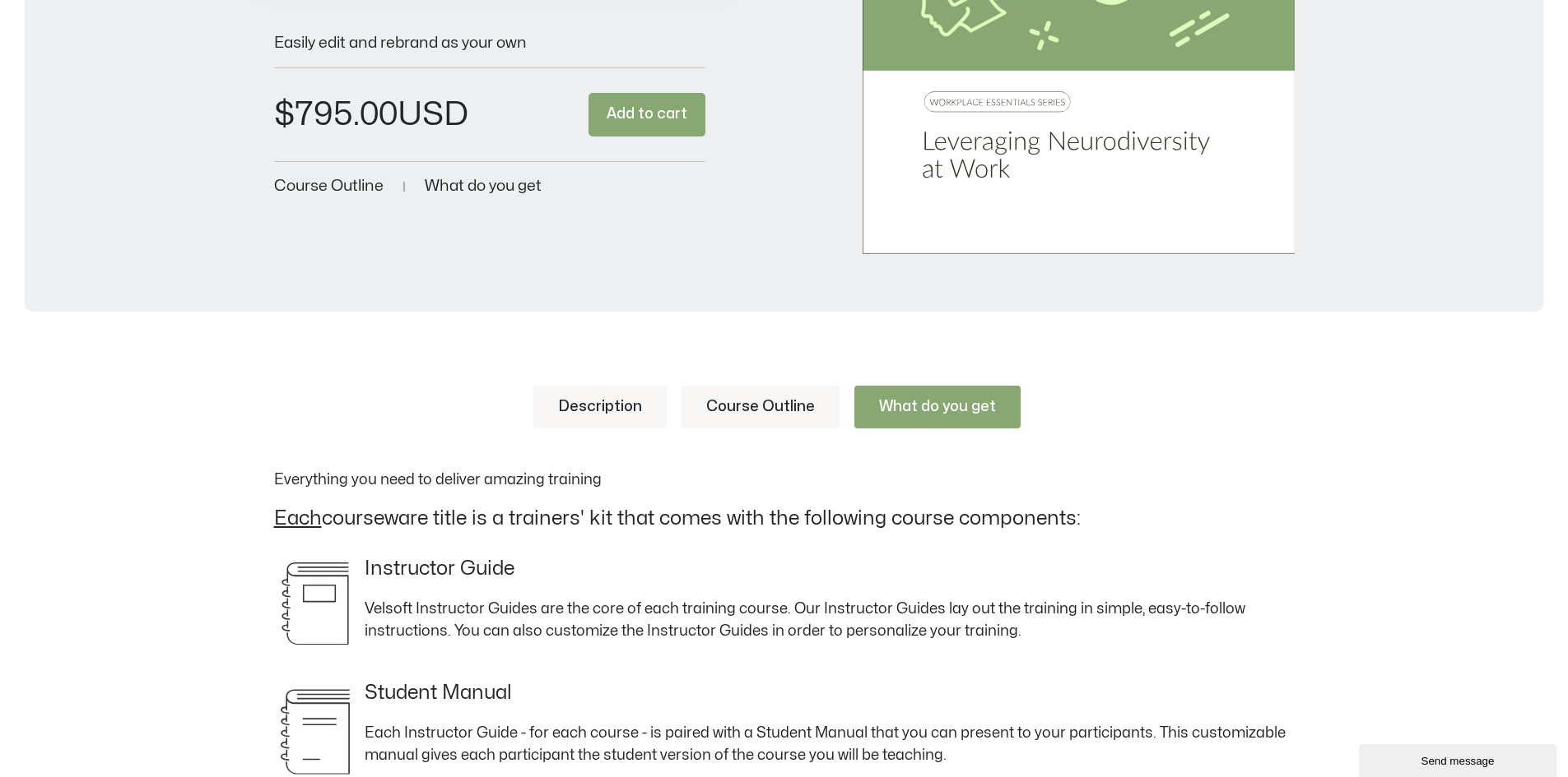
click at [614, 399] on link "Description" at bounding box center [600, 407] width 133 height 42
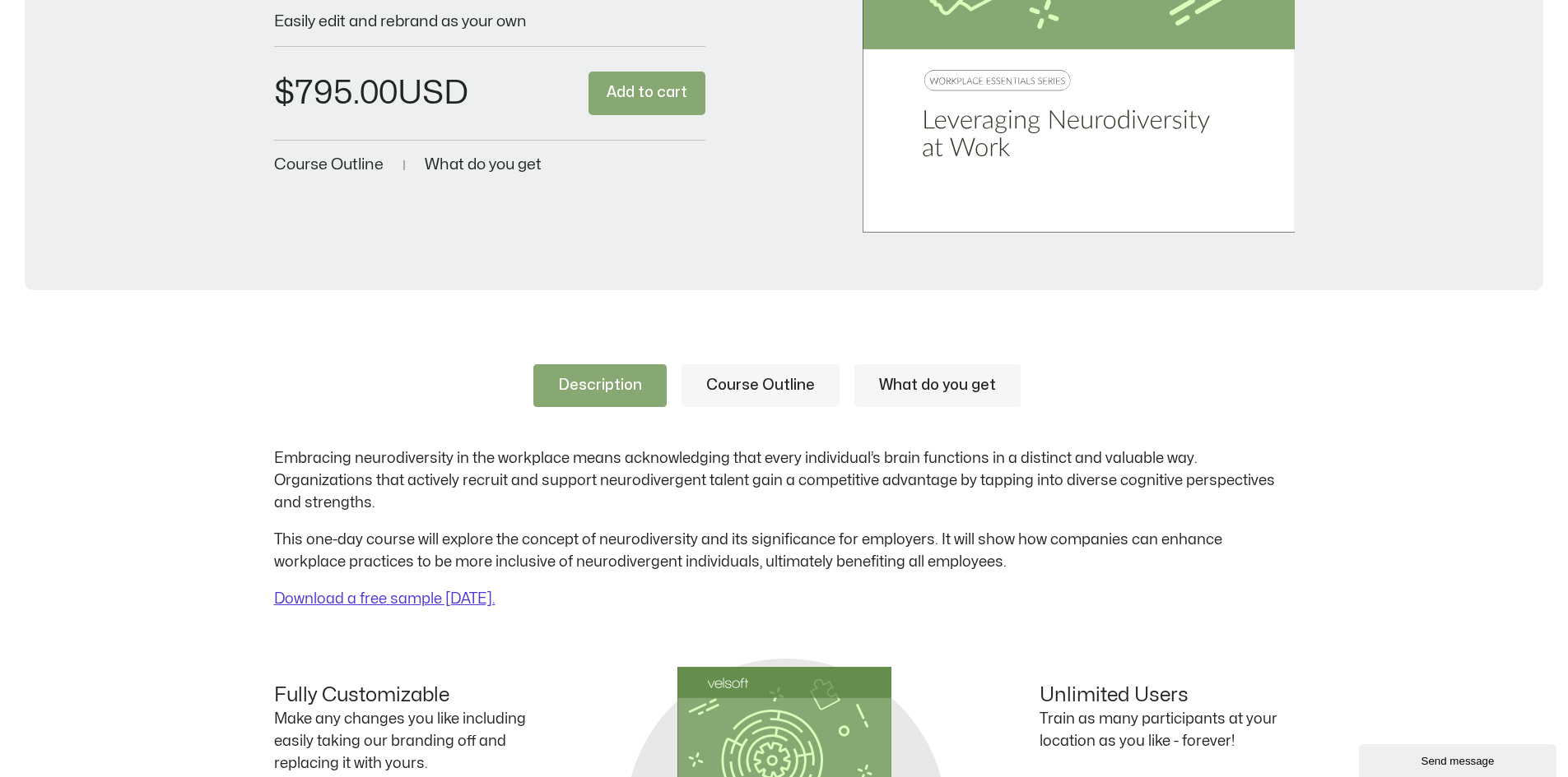
scroll to position [576, 0]
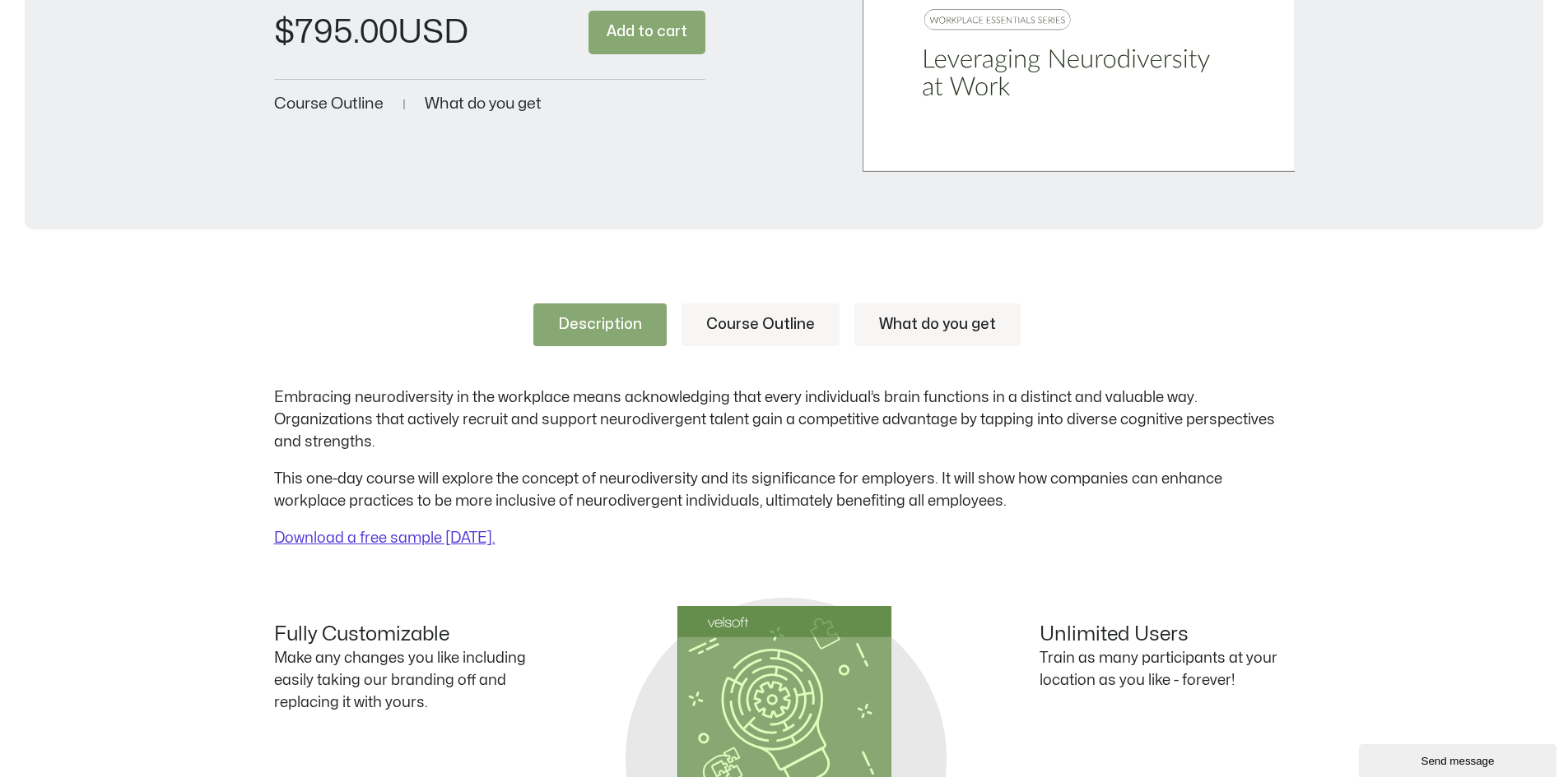
click at [911, 326] on link "What do you get" at bounding box center [937, 325] width 166 height 42
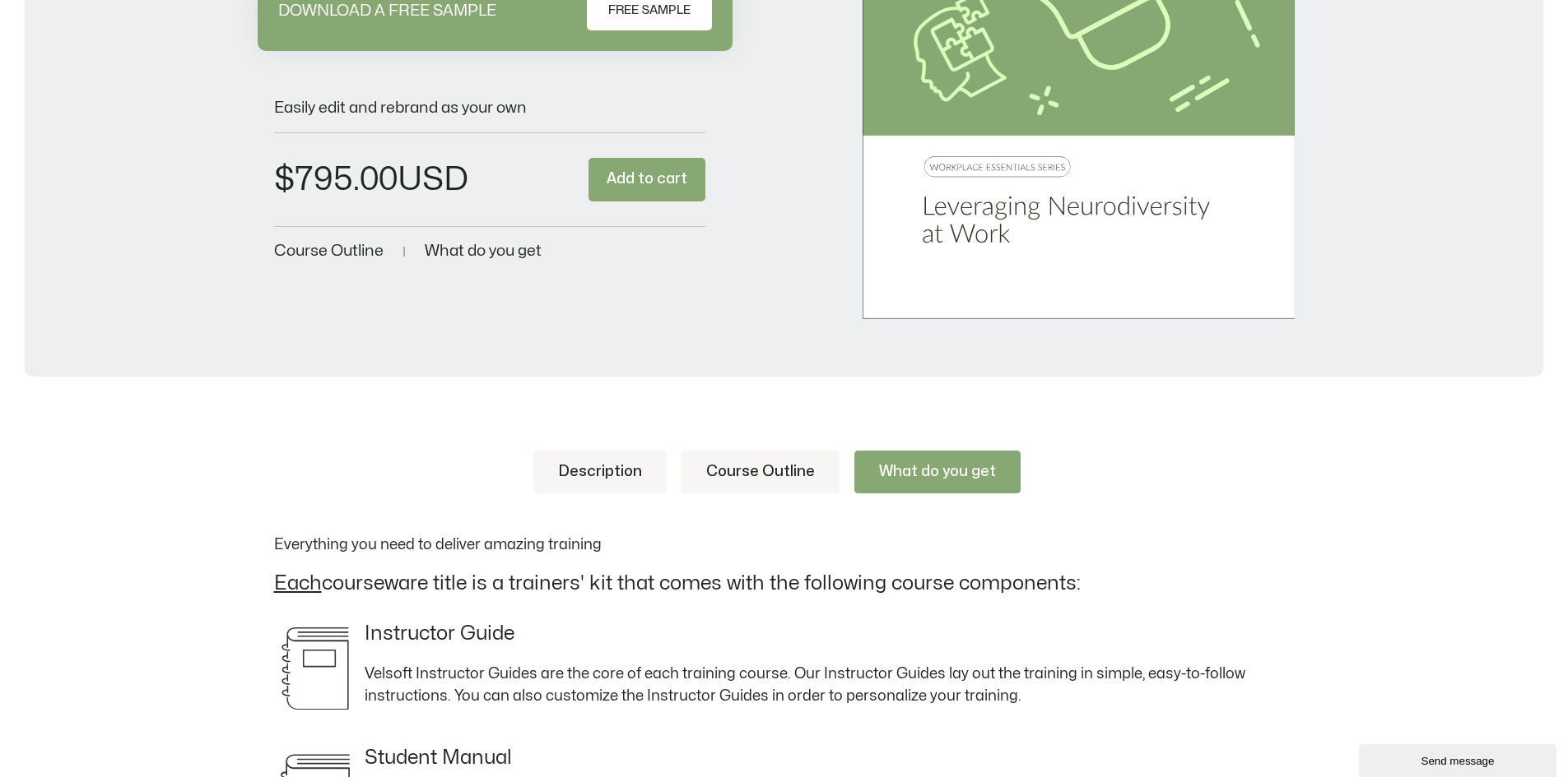
scroll to position [494, 0]
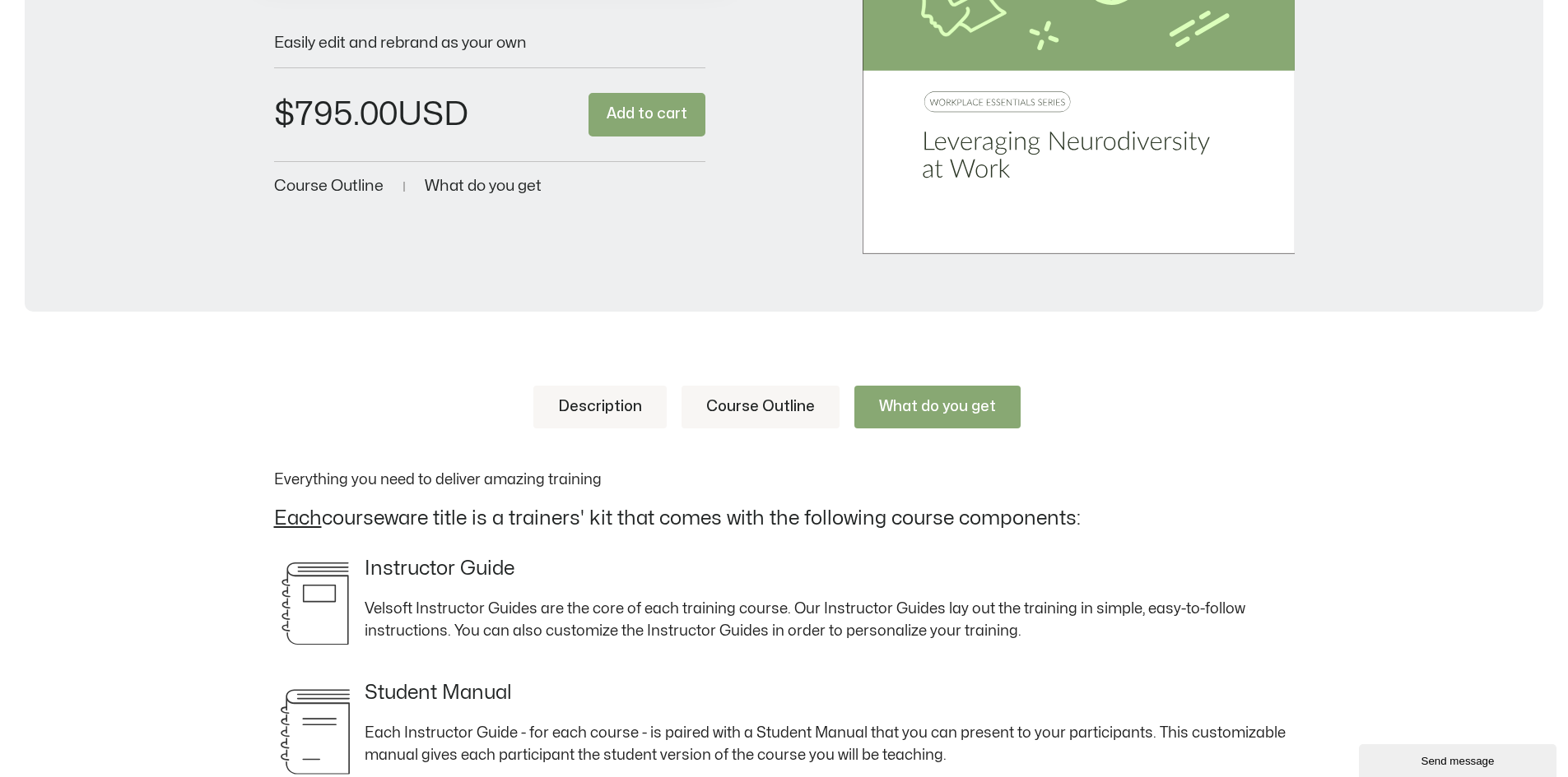
click at [757, 402] on link "Course Outline" at bounding box center [761, 407] width 158 height 42
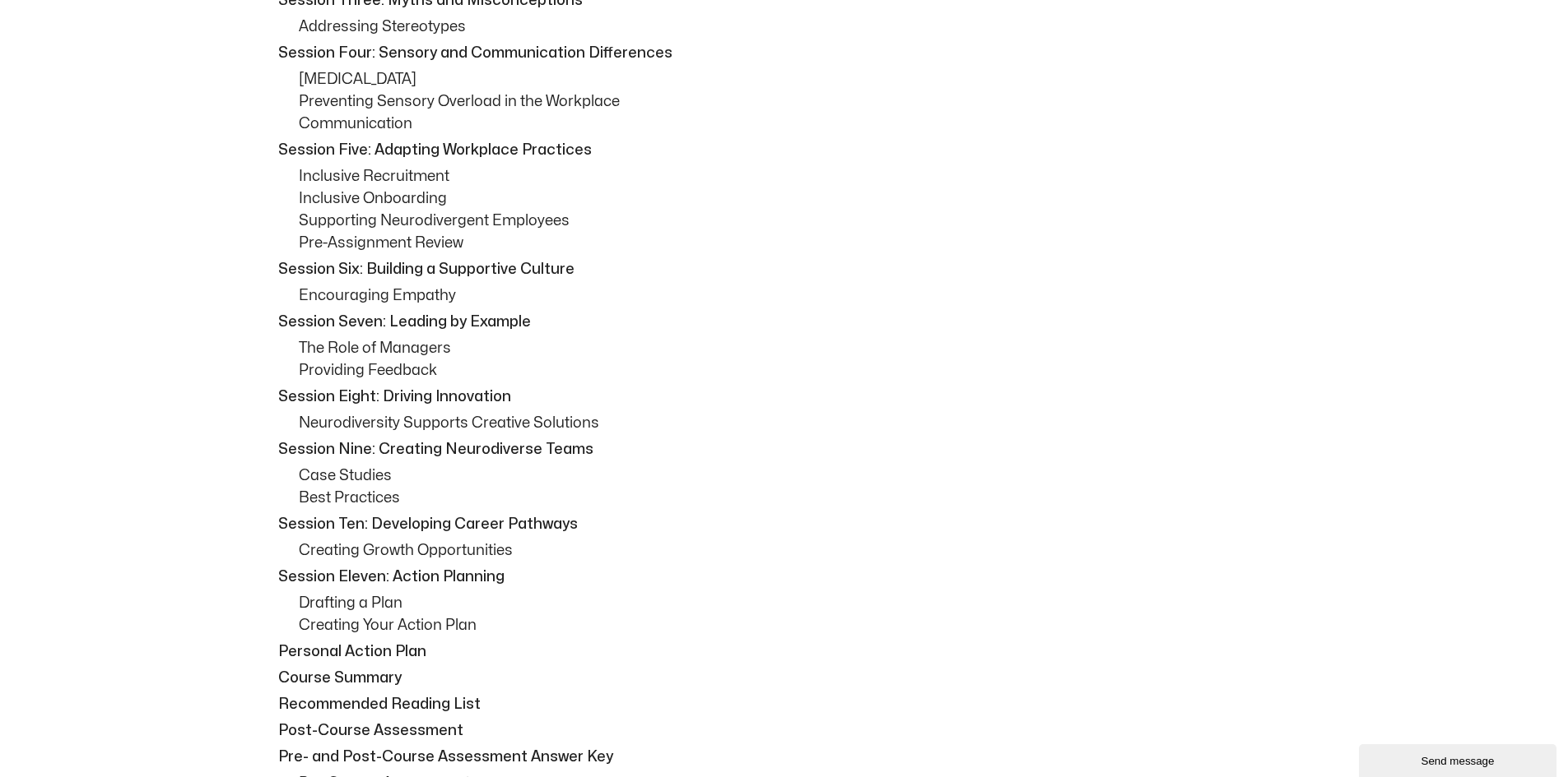
scroll to position [740, 0]
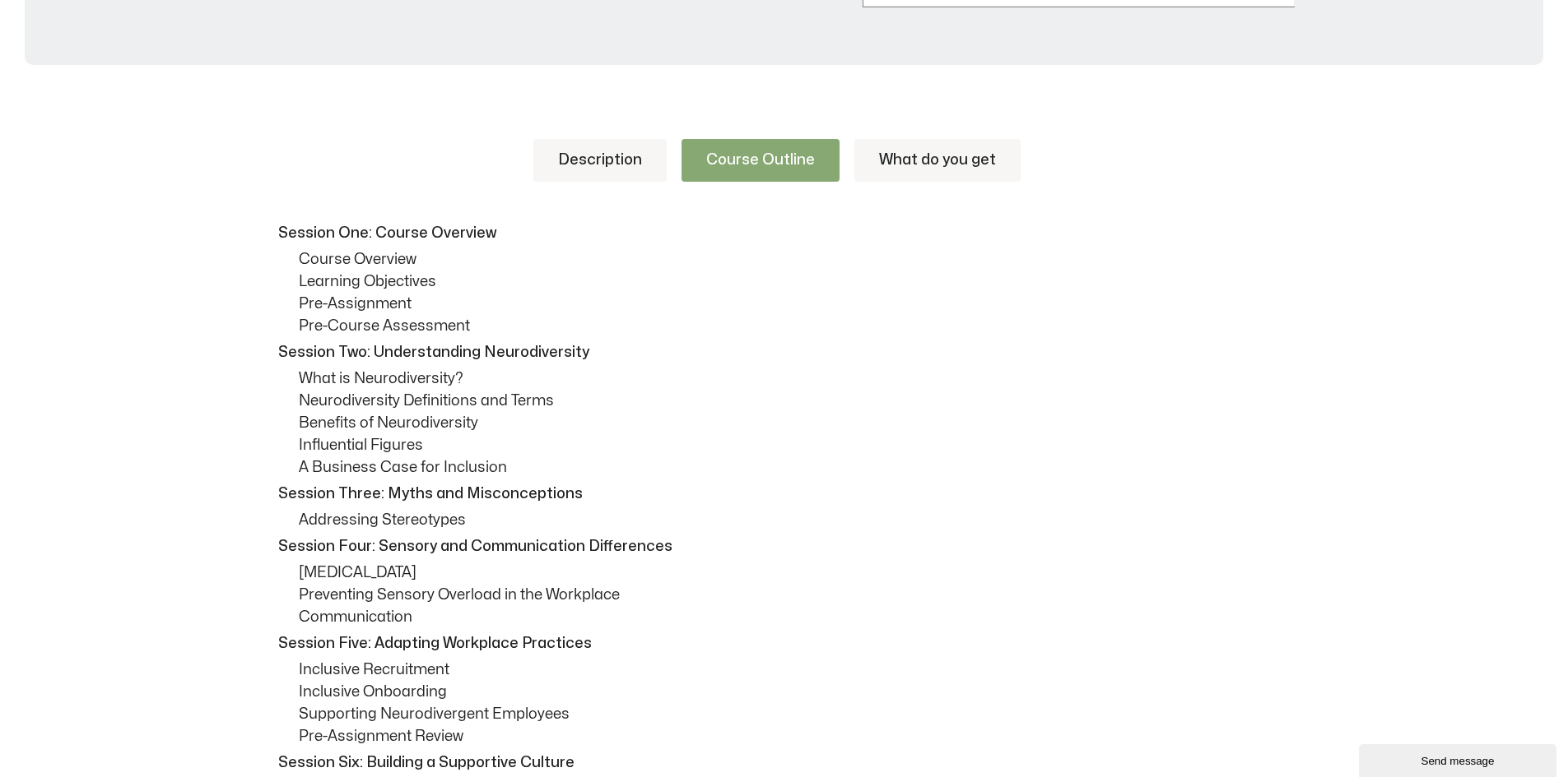
click at [608, 155] on link "Description" at bounding box center [600, 160] width 133 height 42
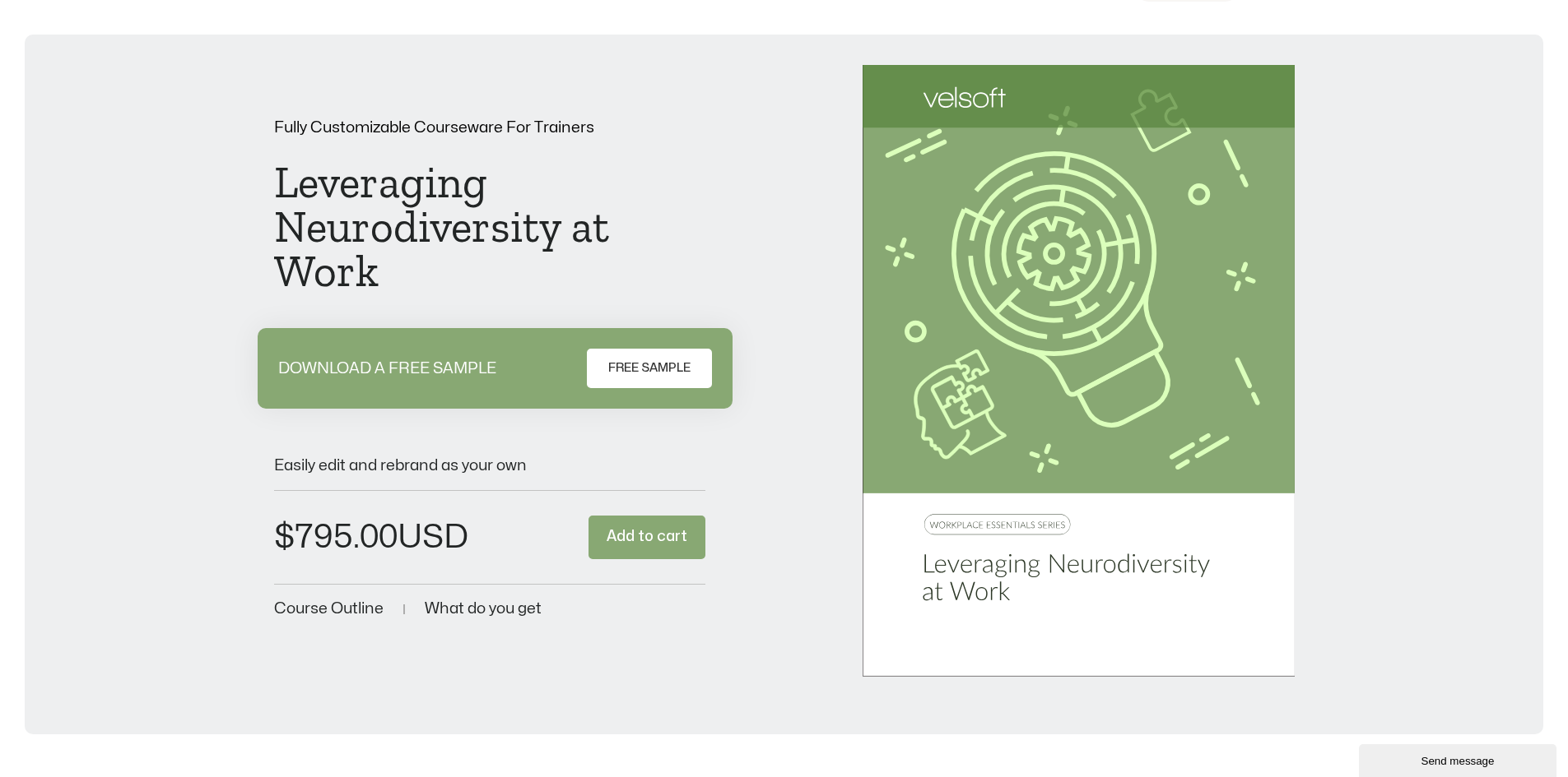
scroll to position [0, 0]
